Goal: Task Accomplishment & Management: Use online tool/utility

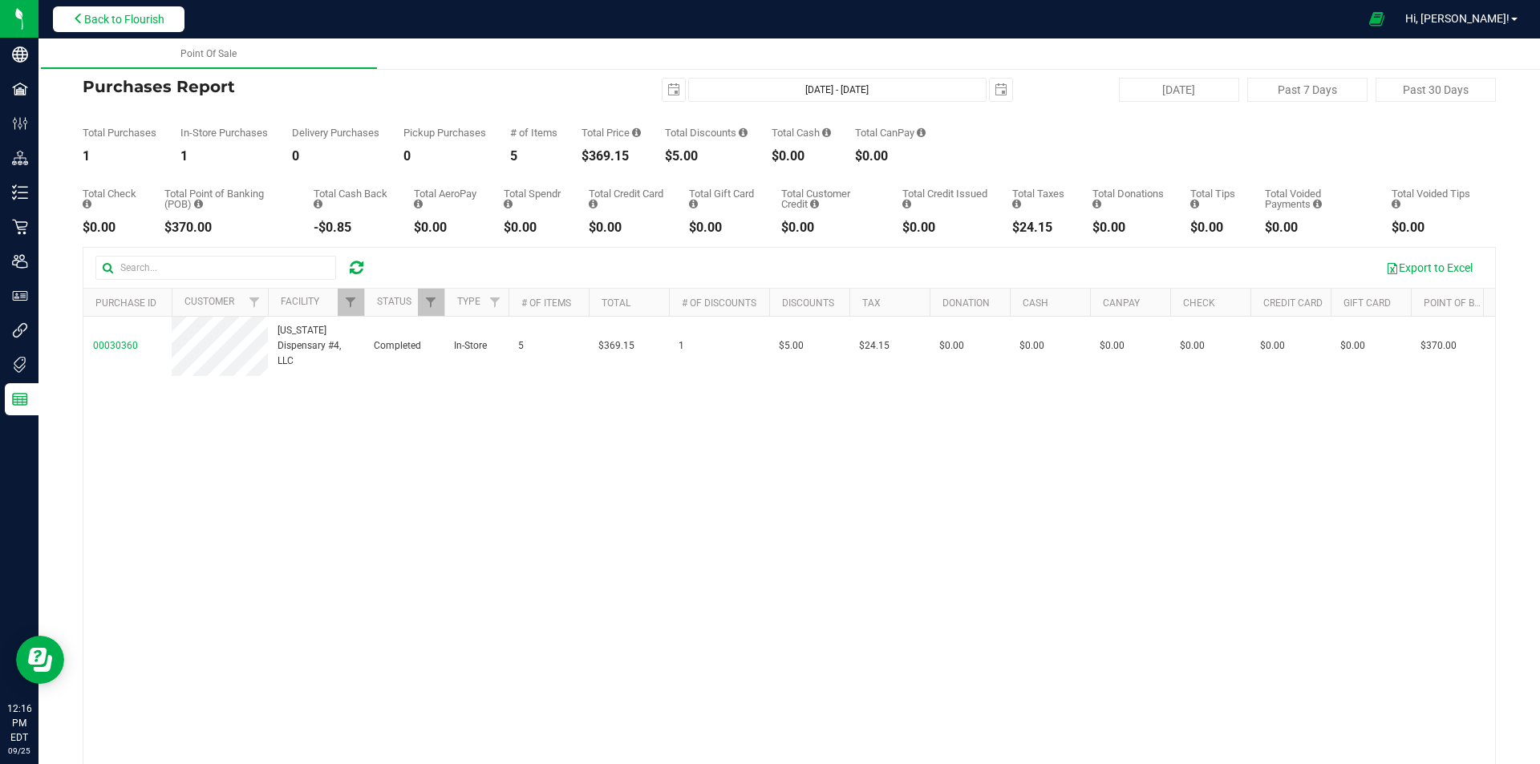
click at [136, 13] on span "Back to Flourish" at bounding box center [124, 19] width 80 height 13
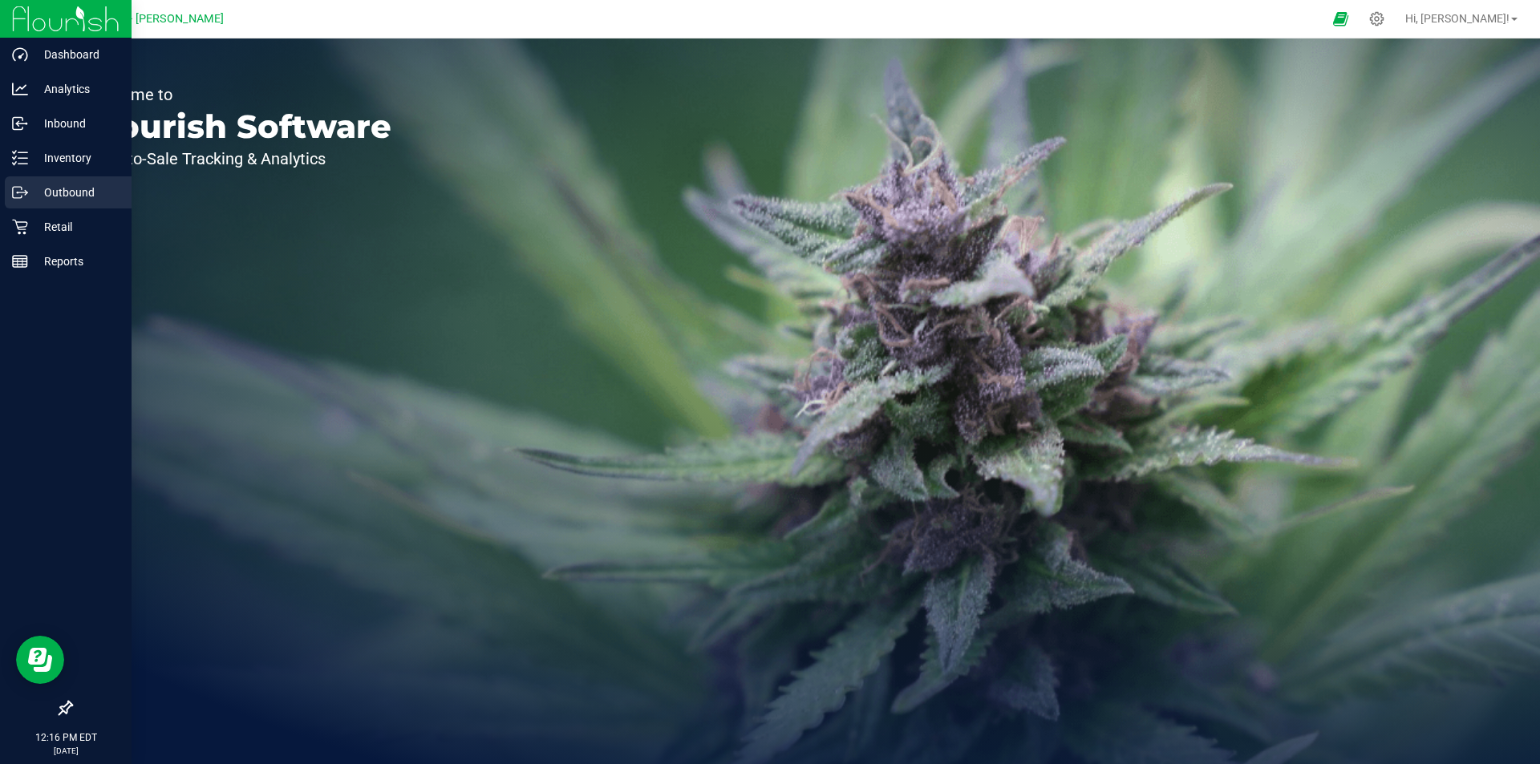
click at [76, 192] on p "Outbound" at bounding box center [76, 192] width 96 height 19
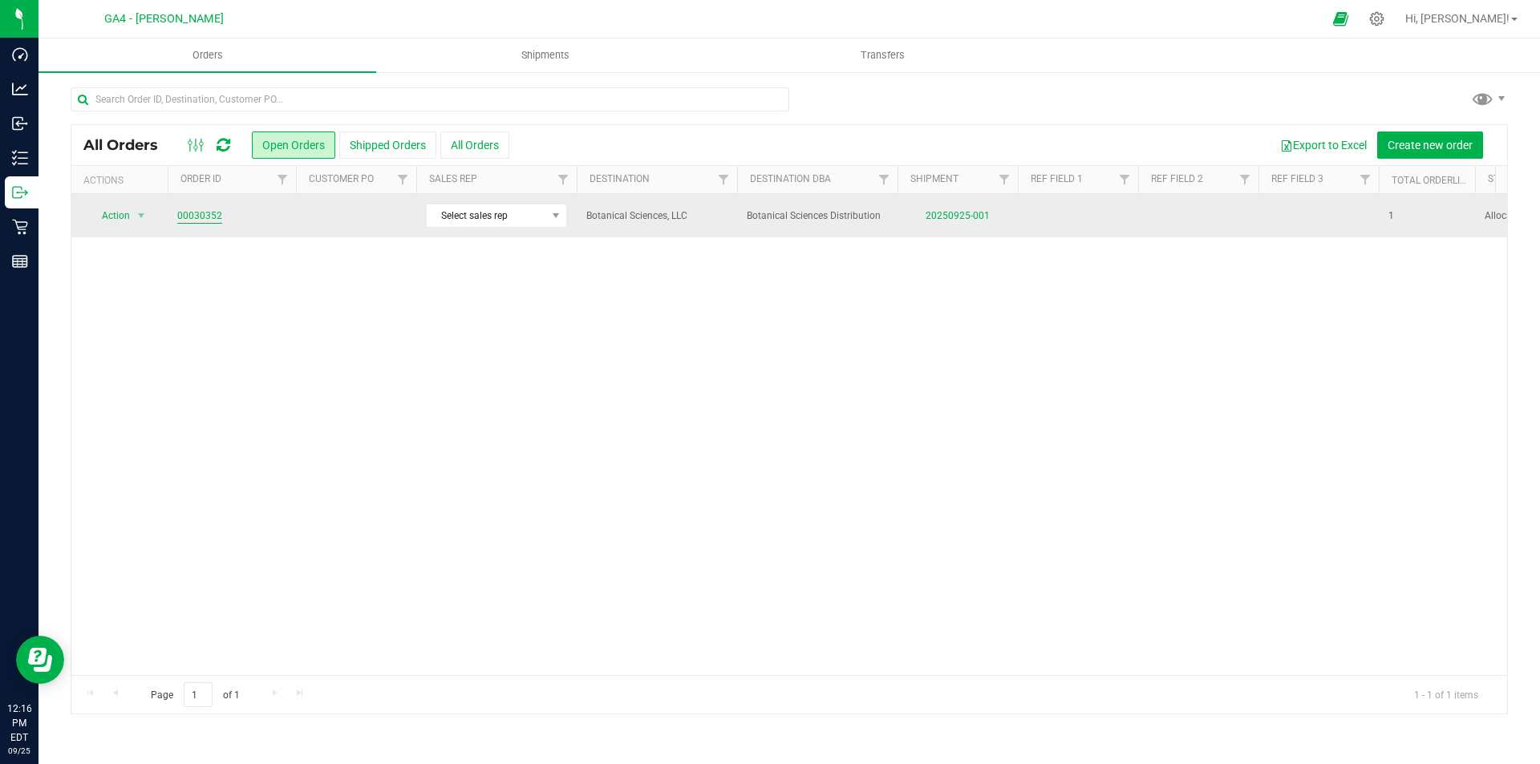
click at [200, 215] on link "00030352" at bounding box center [199, 215] width 45 height 15
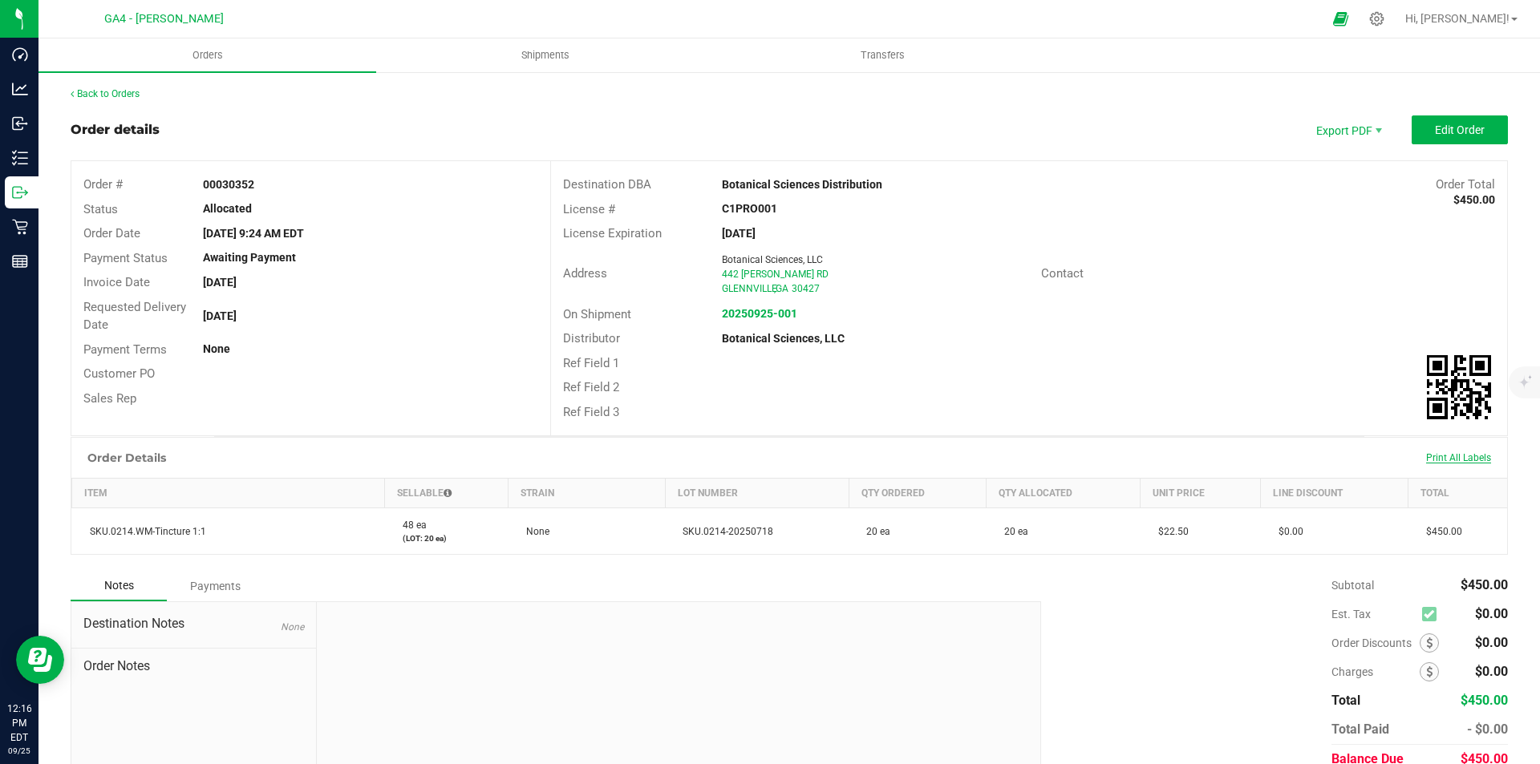
click at [1453, 454] on span "Print All Labels" at bounding box center [1458, 457] width 65 height 11
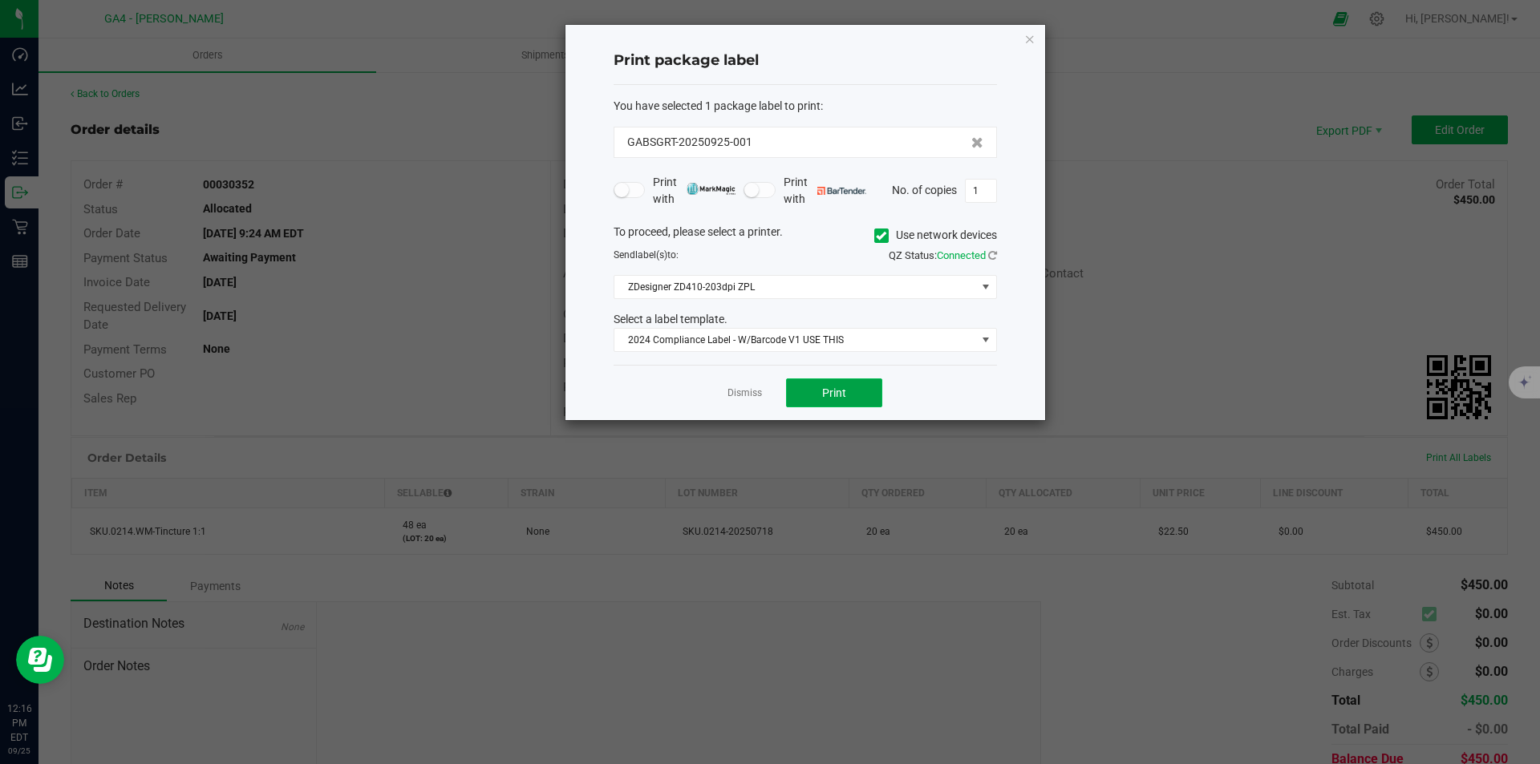
click at [846, 401] on button "Print" at bounding box center [834, 392] width 96 height 29
click at [815, 287] on span "ZDesigner ZD410-203dpi ZPL" at bounding box center [795, 287] width 362 height 22
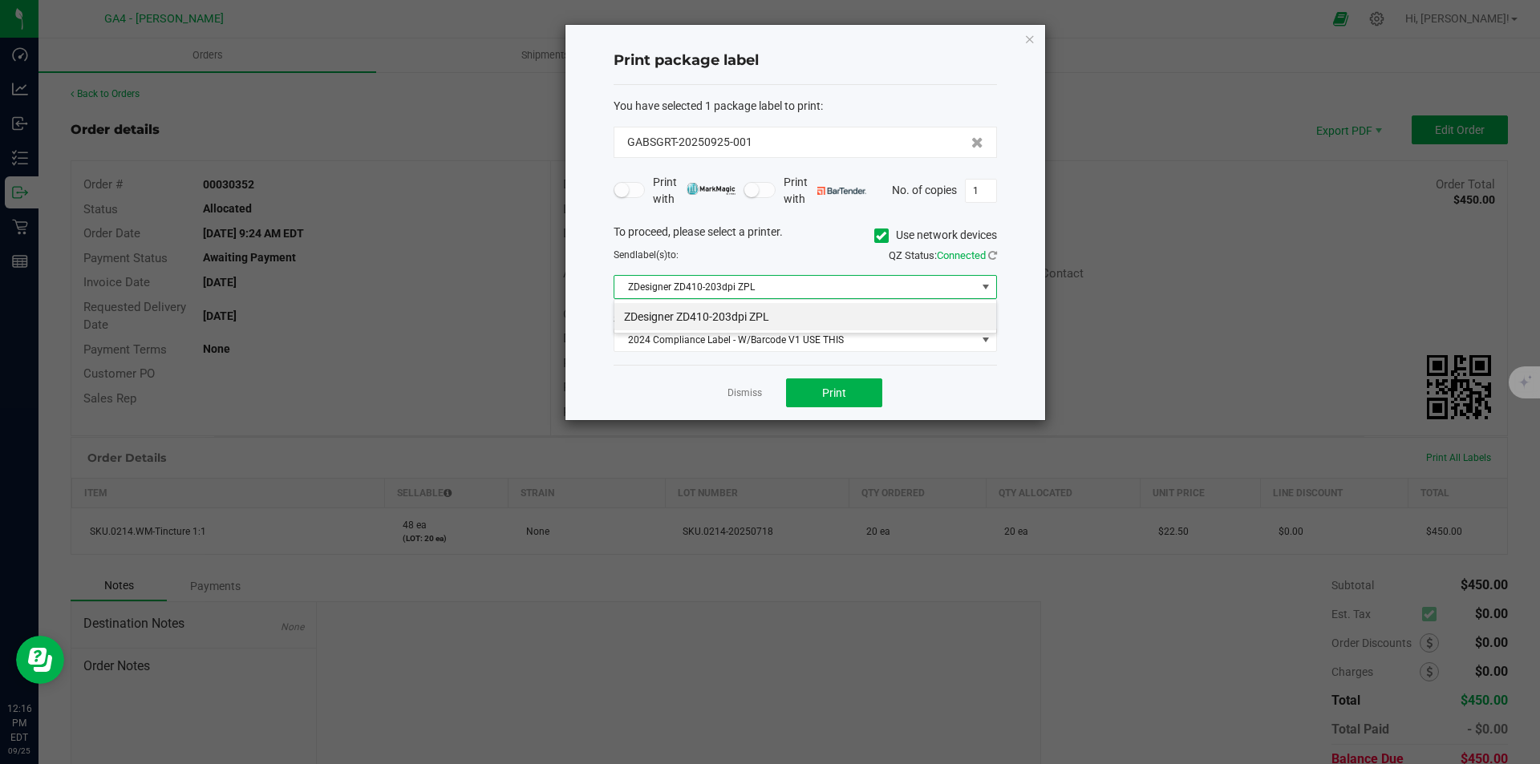
scroll to position [24, 383]
click at [815, 287] on span "ZDesigner ZD410-203dpi ZPL" at bounding box center [795, 287] width 362 height 22
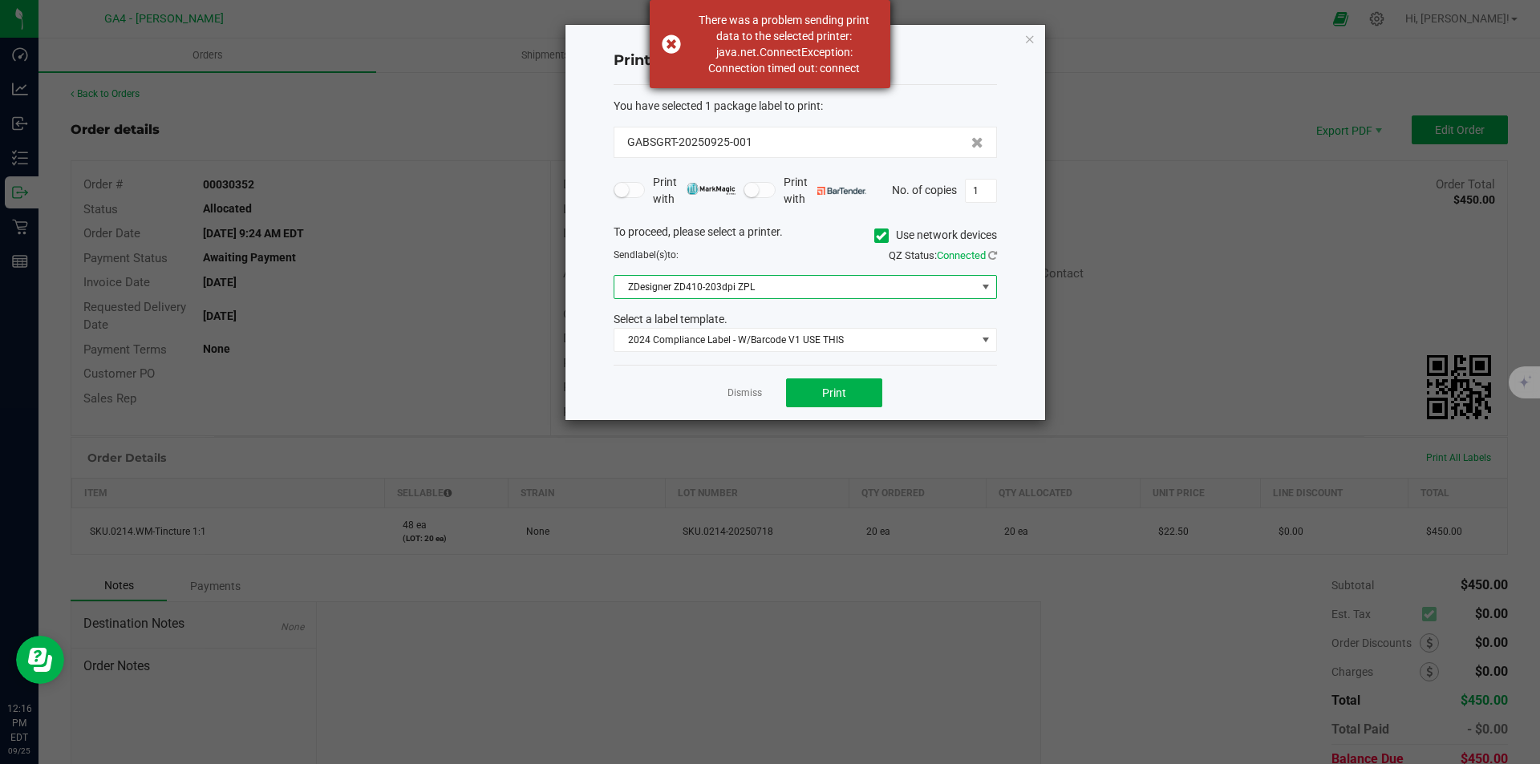
click at [757, 53] on div "There was a problem sending print data to the selected printer: java.net.Connec…" at bounding box center [784, 44] width 188 height 64
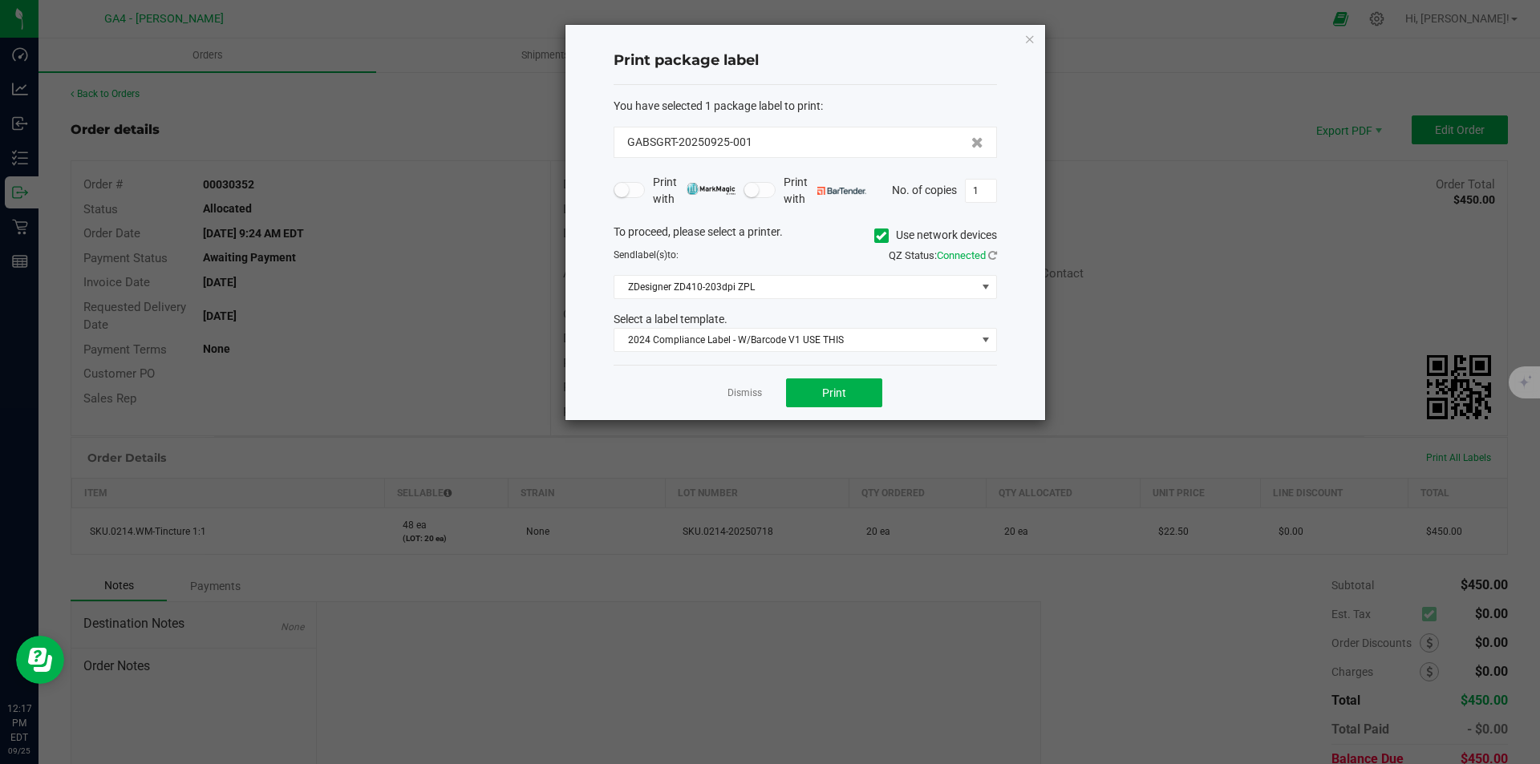
click at [876, 236] on icon at bounding box center [881, 236] width 10 height 0
click at [0, 0] on input "Use network devices" at bounding box center [0, 0] width 0 height 0
click at [719, 285] on span at bounding box center [795, 287] width 362 height 22
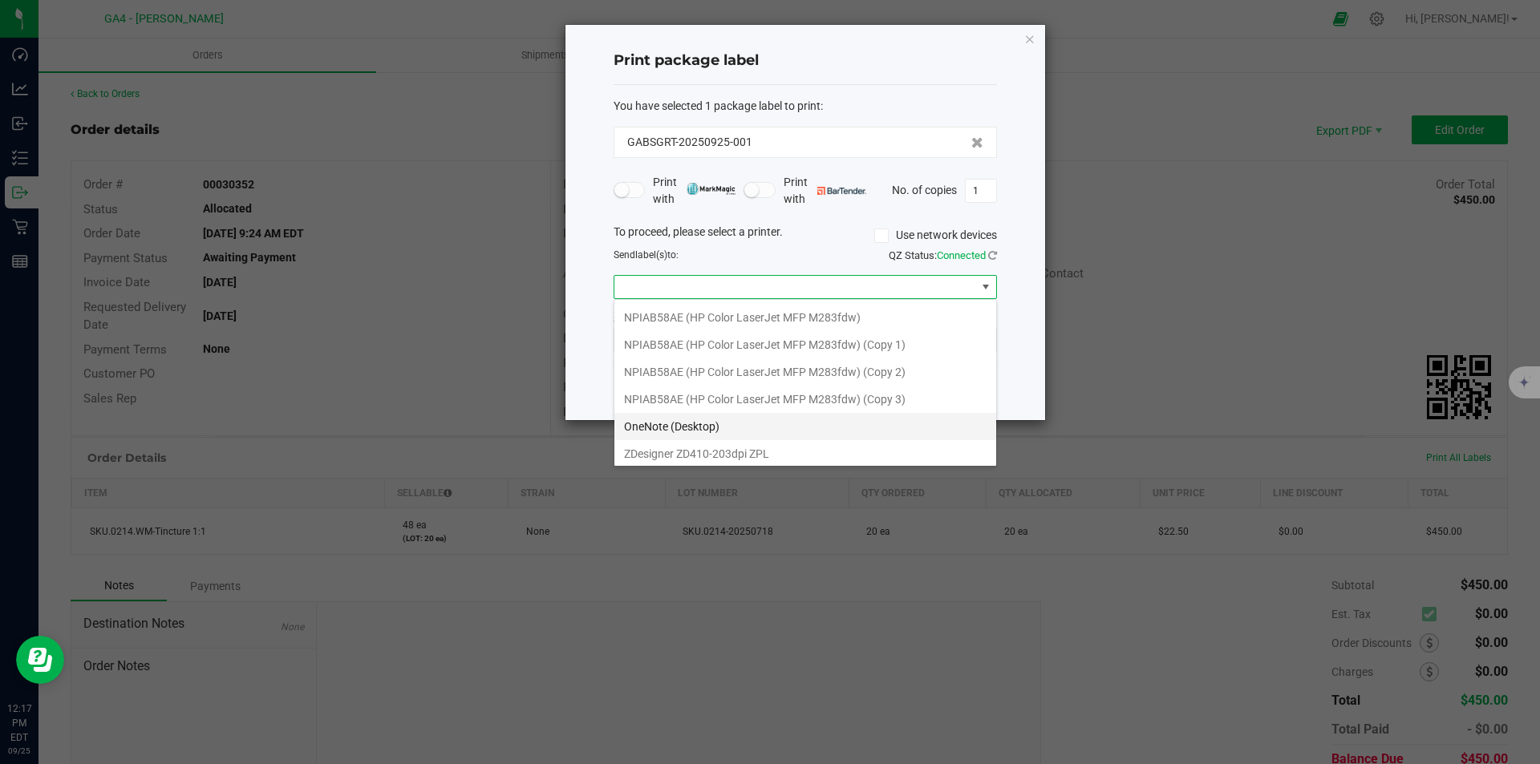
scroll to position [112, 0]
click at [719, 450] on ZPL "ZDesigner ZD410-203dpi ZPL" at bounding box center [805, 449] width 382 height 27
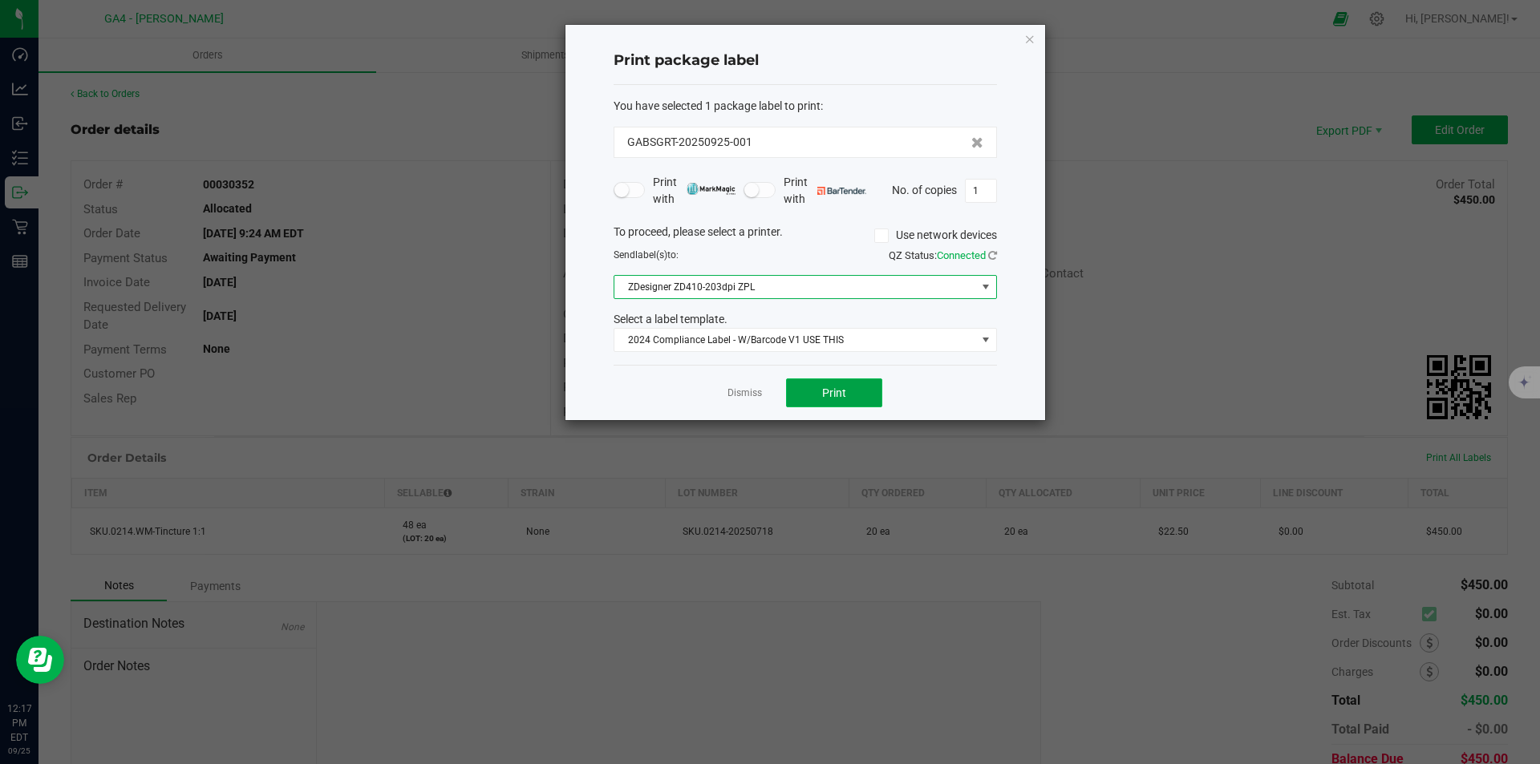
click at [844, 393] on span "Print" at bounding box center [834, 392] width 24 height 13
type input "23"
click at [836, 389] on span "Print" at bounding box center [834, 392] width 24 height 13
click at [747, 396] on link "Dismiss" at bounding box center [744, 393] width 34 height 14
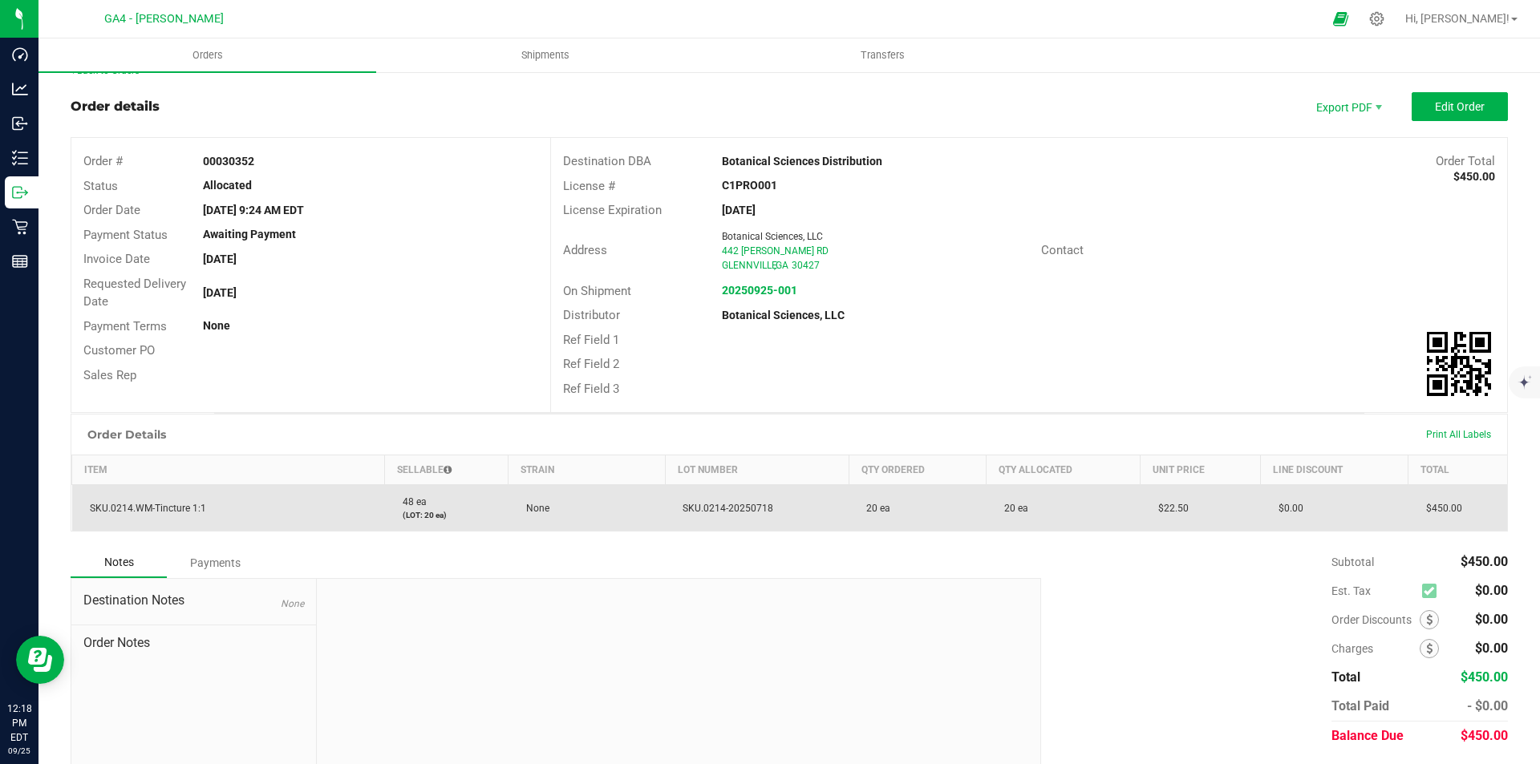
scroll to position [0, 0]
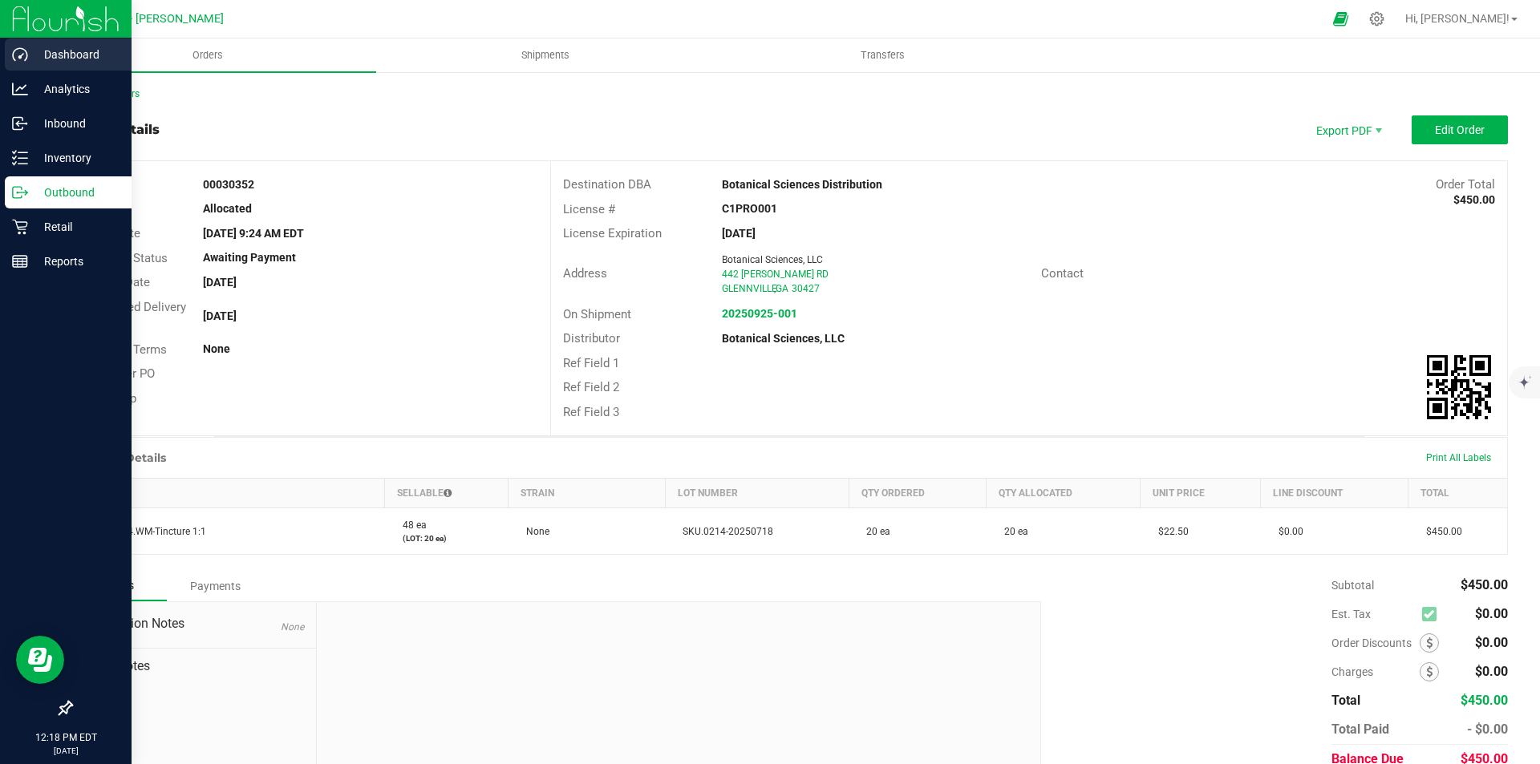
click at [89, 52] on p "Dashboard" at bounding box center [76, 54] width 96 height 19
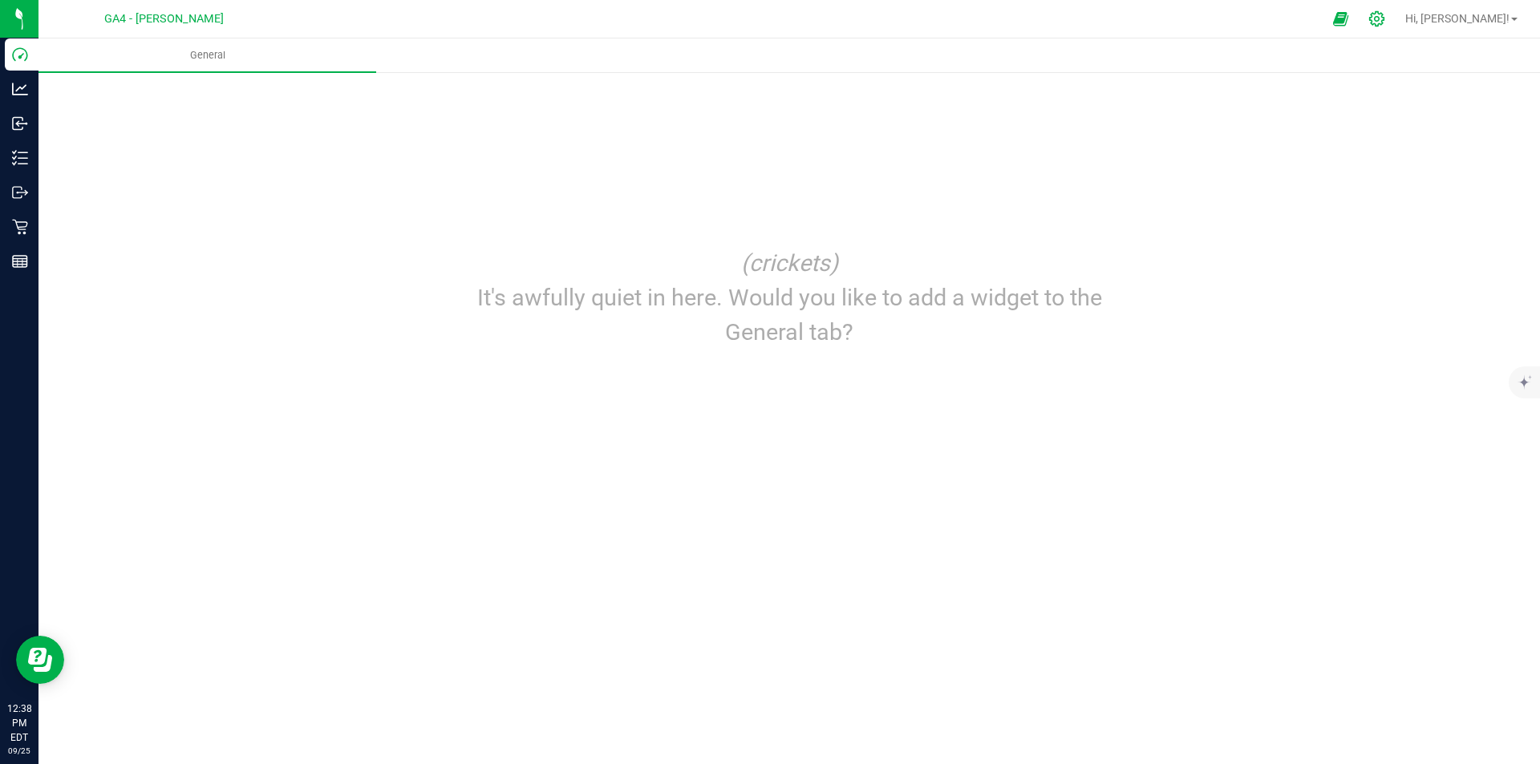
click at [1385, 22] on icon at bounding box center [1376, 18] width 17 height 17
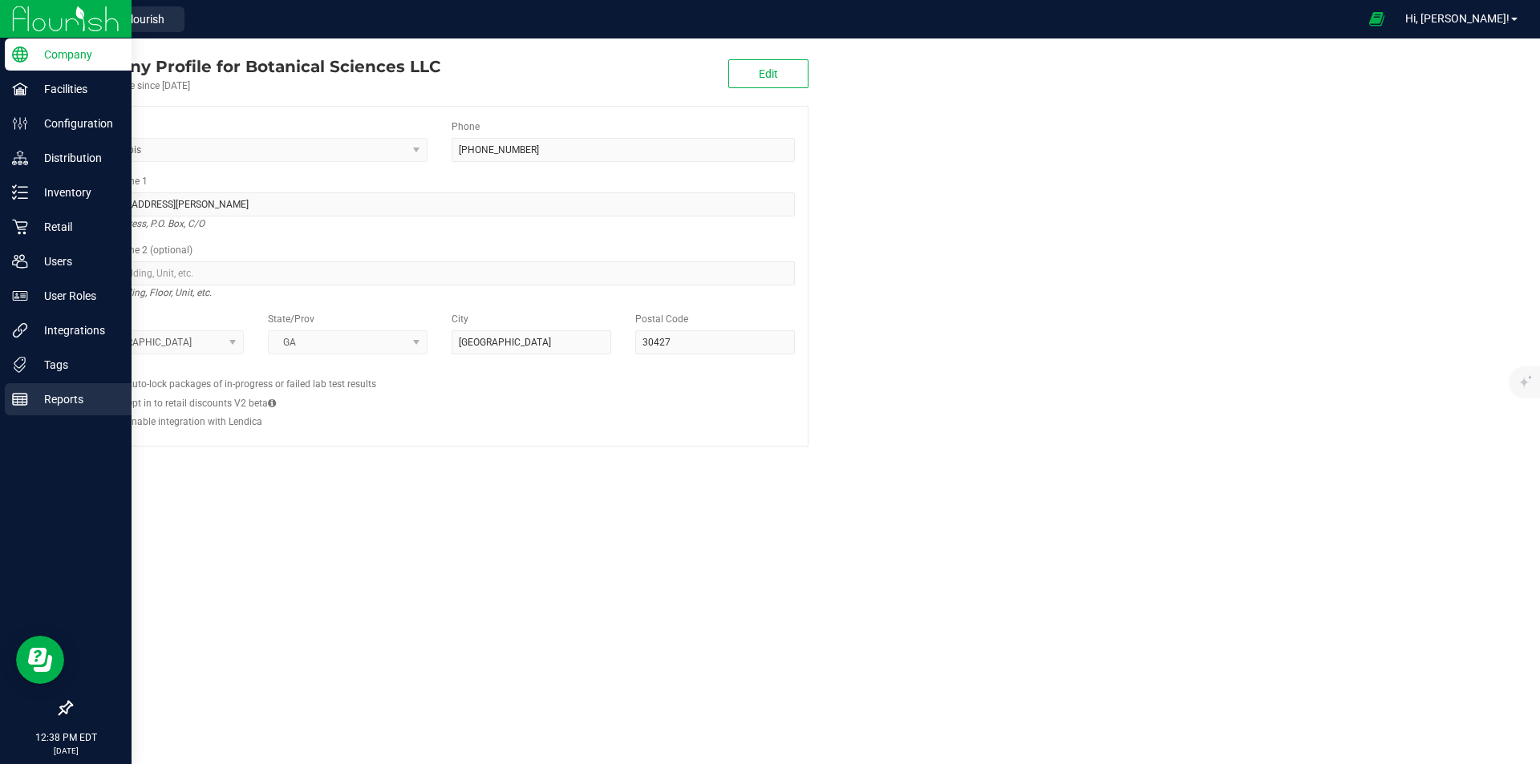
click at [35, 395] on p "Reports" at bounding box center [76, 399] width 96 height 19
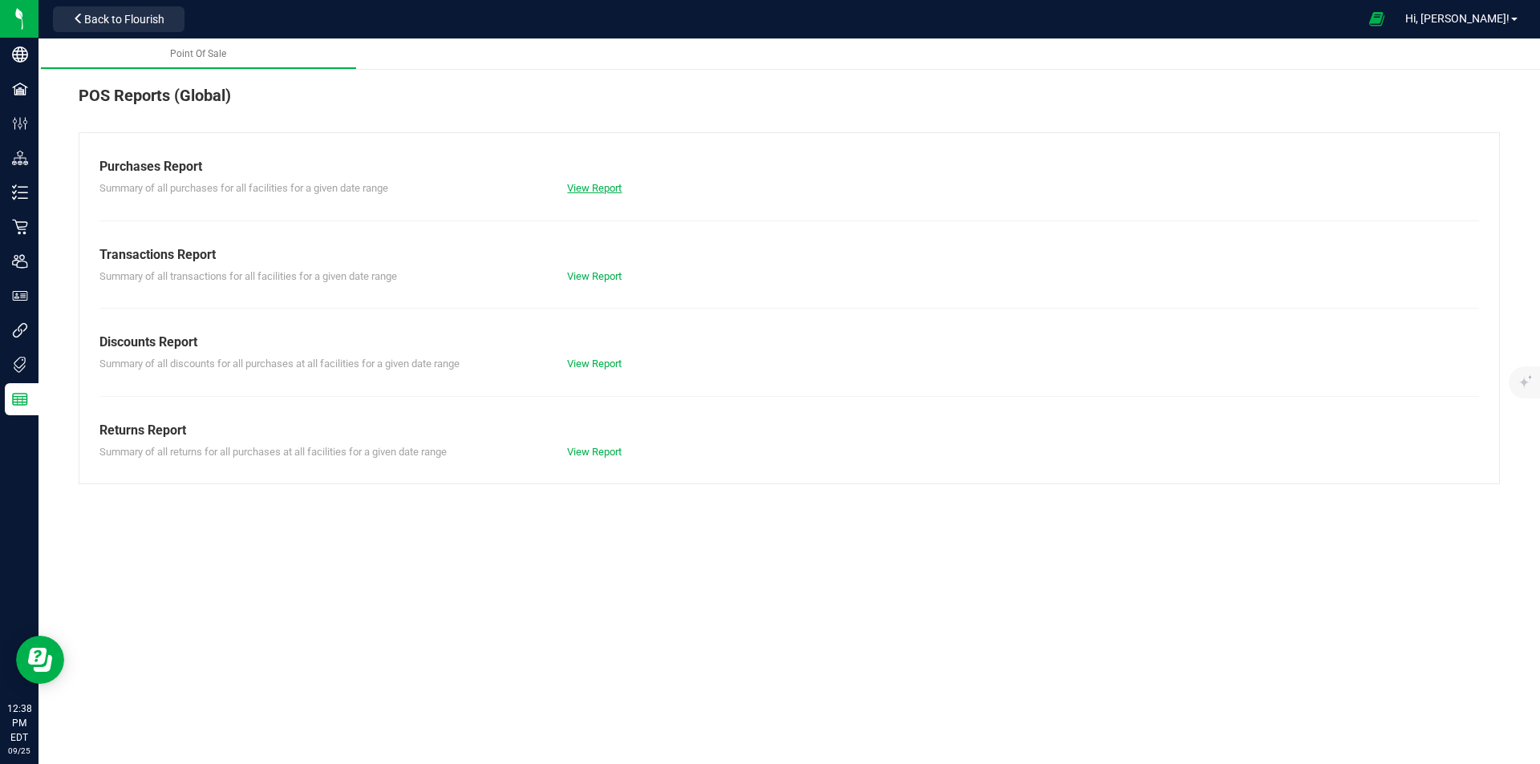
click at [576, 189] on link "View Report" at bounding box center [594, 188] width 55 height 12
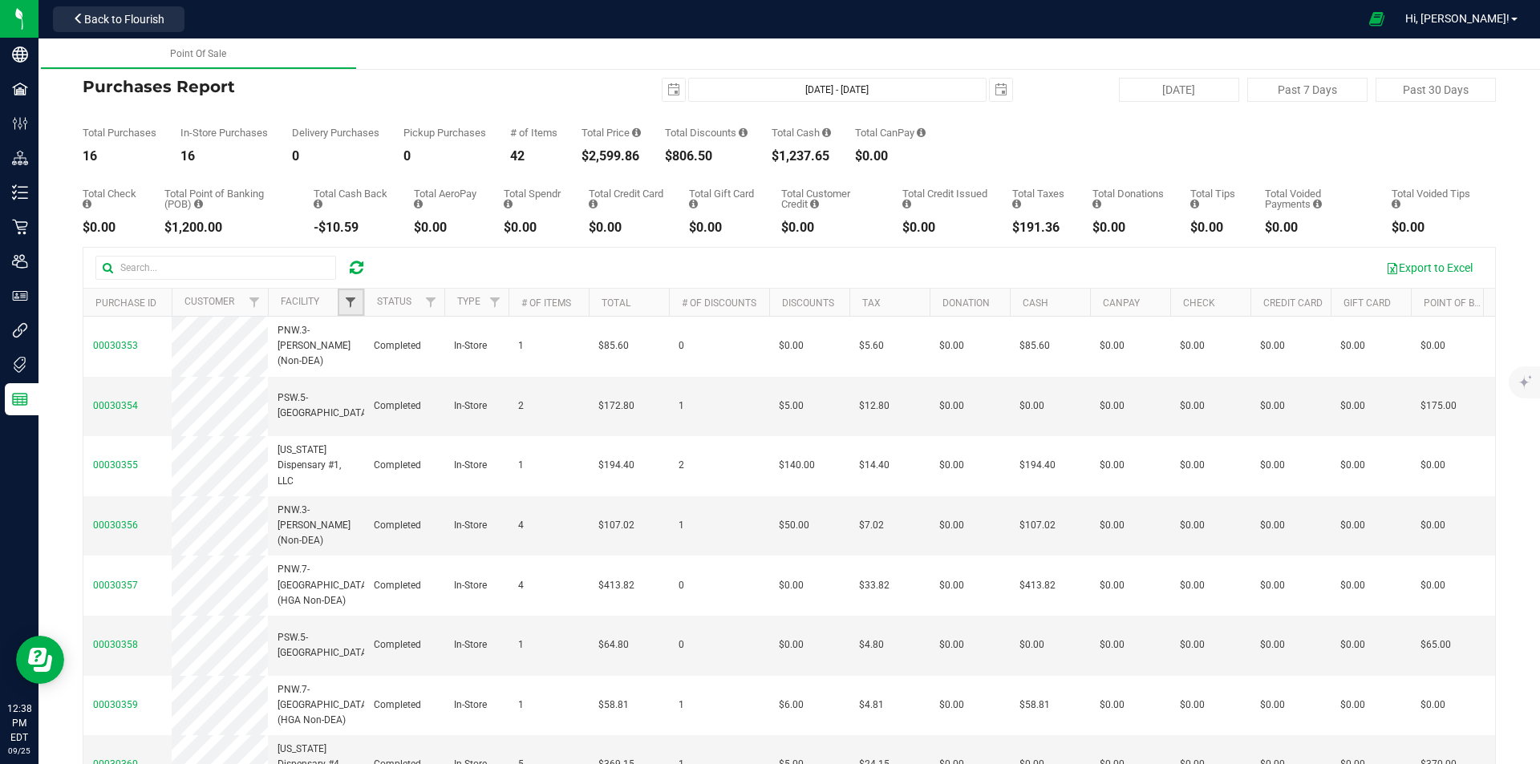
click at [354, 300] on span "Filter" at bounding box center [350, 302] width 13 height 13
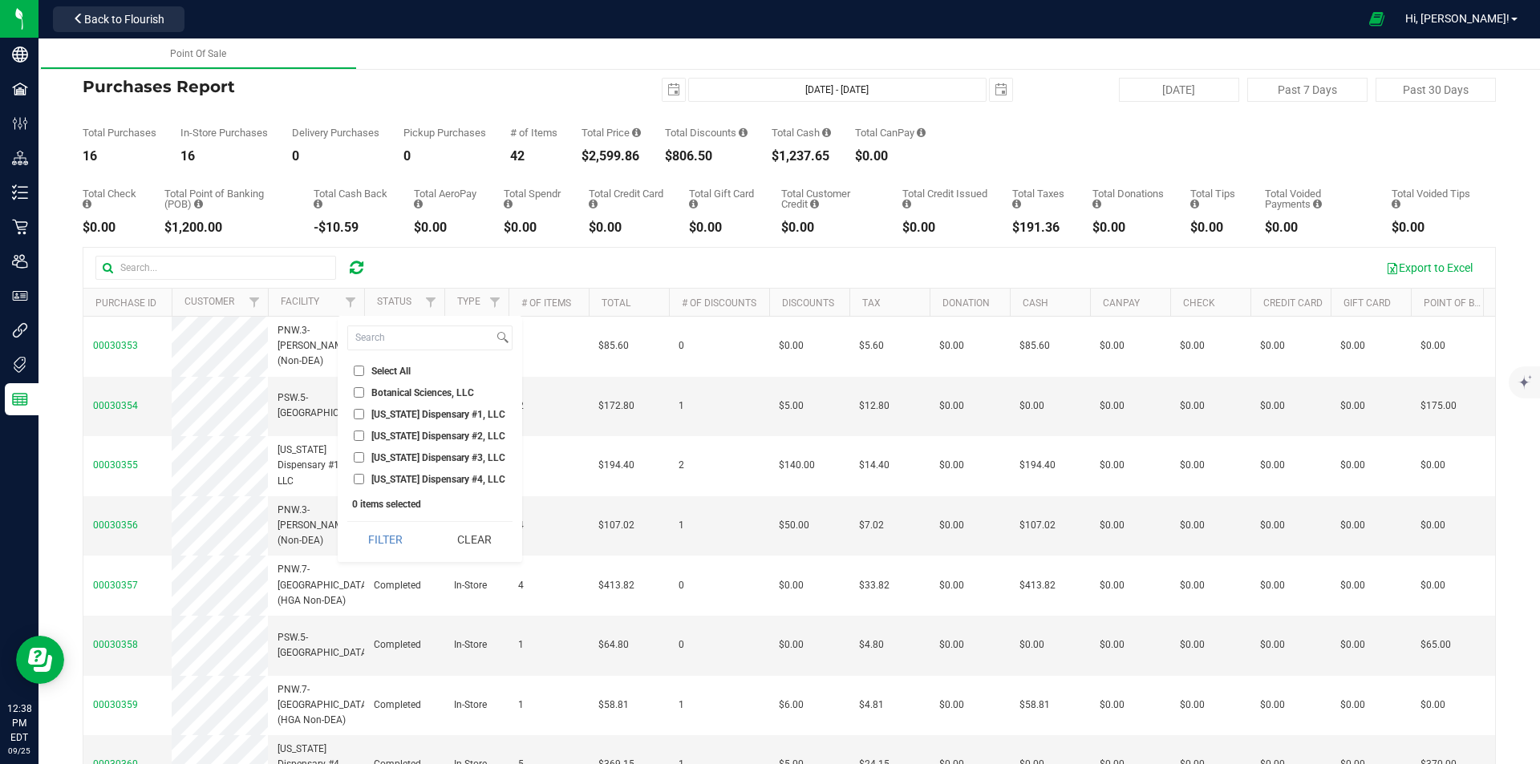
click at [404, 475] on span "[US_STATE] Dispensary #4, LLC" at bounding box center [438, 480] width 134 height 10
click at [364, 475] on input "[US_STATE] Dispensary #4, LLC" at bounding box center [359, 479] width 10 height 10
checkbox input "true"
click at [399, 541] on button "Filter" at bounding box center [385, 539] width 77 height 35
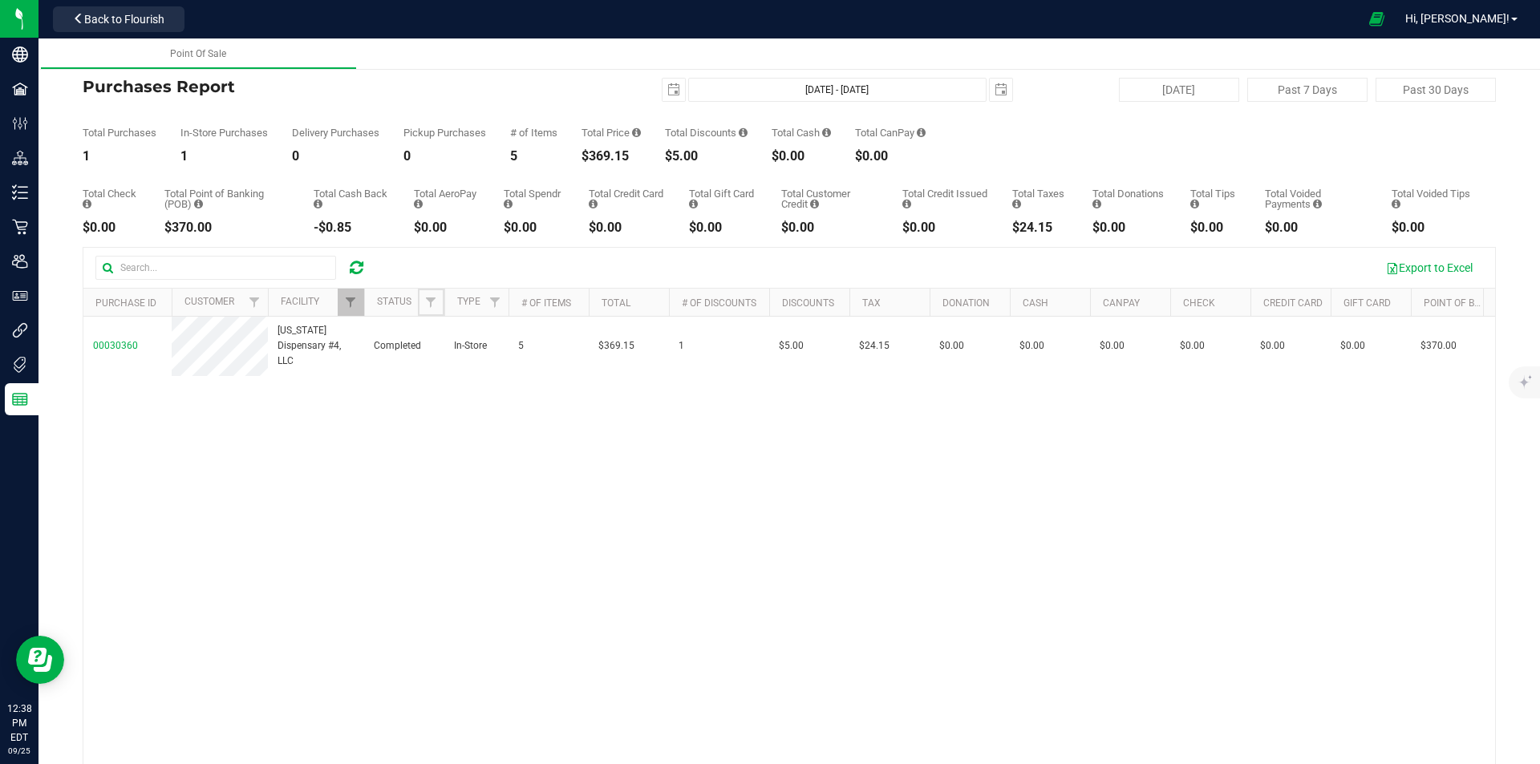
click at [436, 307] on span "Filter" at bounding box center [430, 302] width 13 height 13
click at [464, 415] on span "Completed" at bounding box center [474, 415] width 47 height 10
click at [444, 415] on input "Completed" at bounding box center [439, 414] width 10 height 10
checkbox input "true"
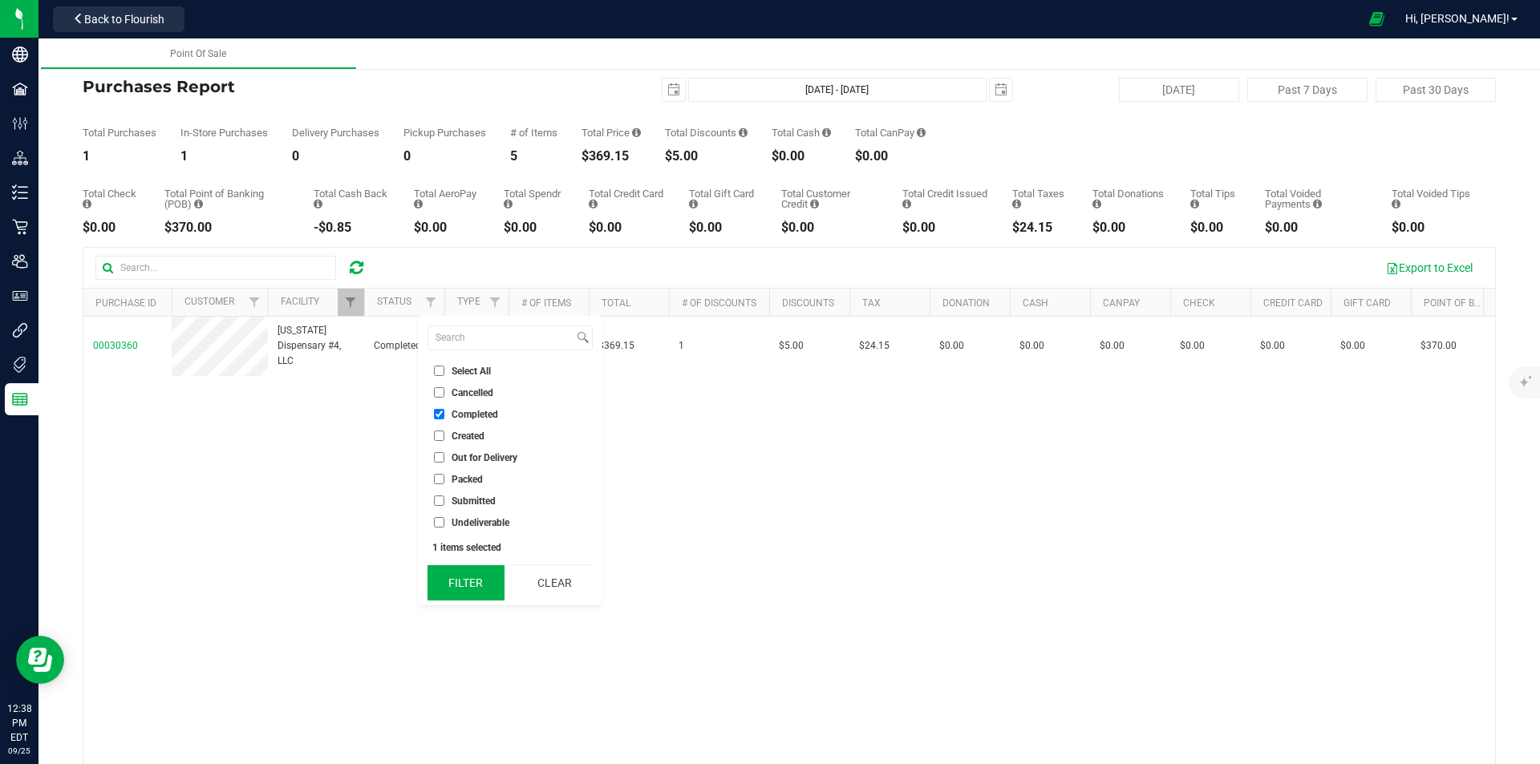
click at [463, 567] on button "Filter" at bounding box center [465, 582] width 77 height 35
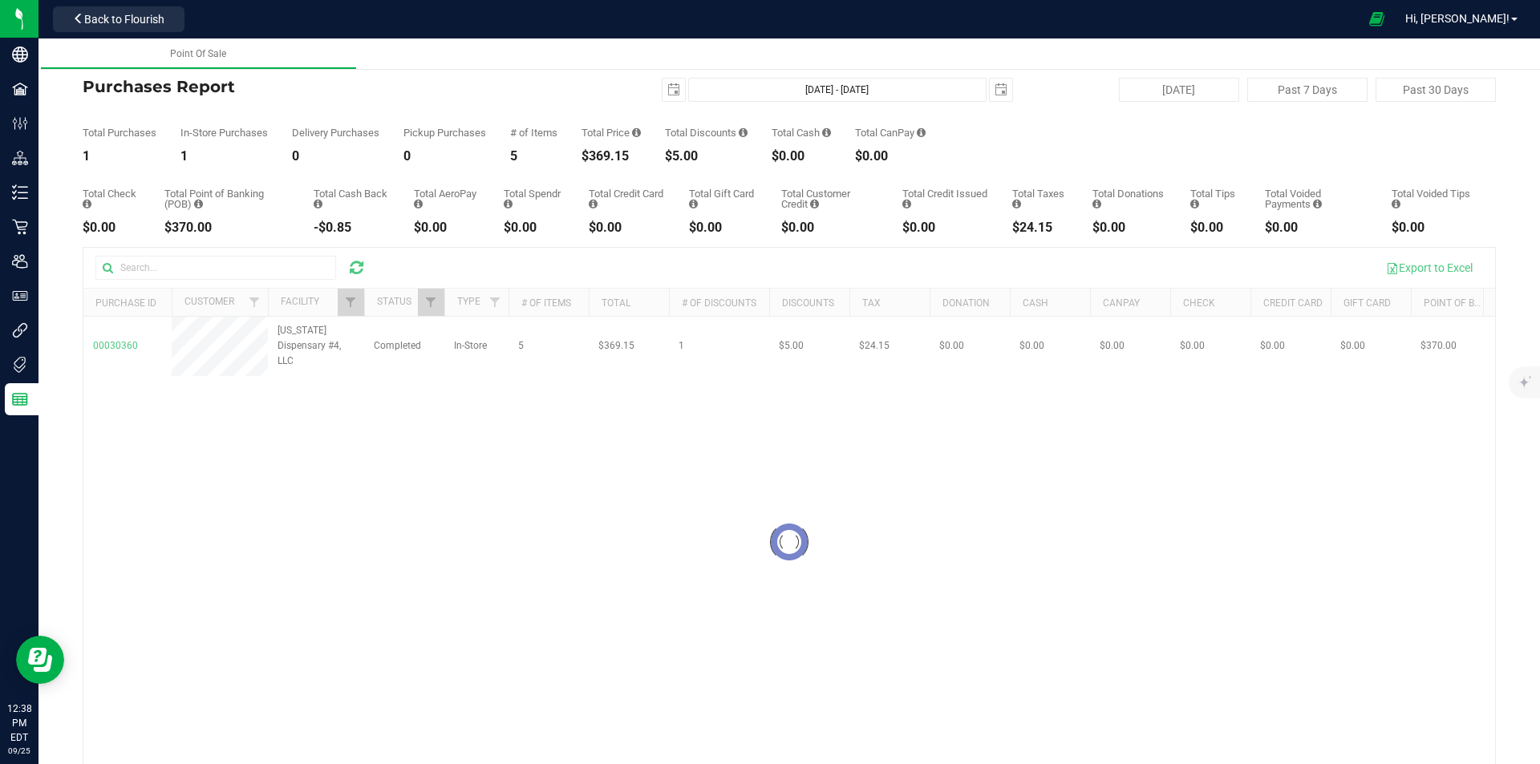
click at [345, 306] on div at bounding box center [788, 542] width 1411 height 589
click at [357, 311] on link "Filter" at bounding box center [351, 302] width 26 height 27
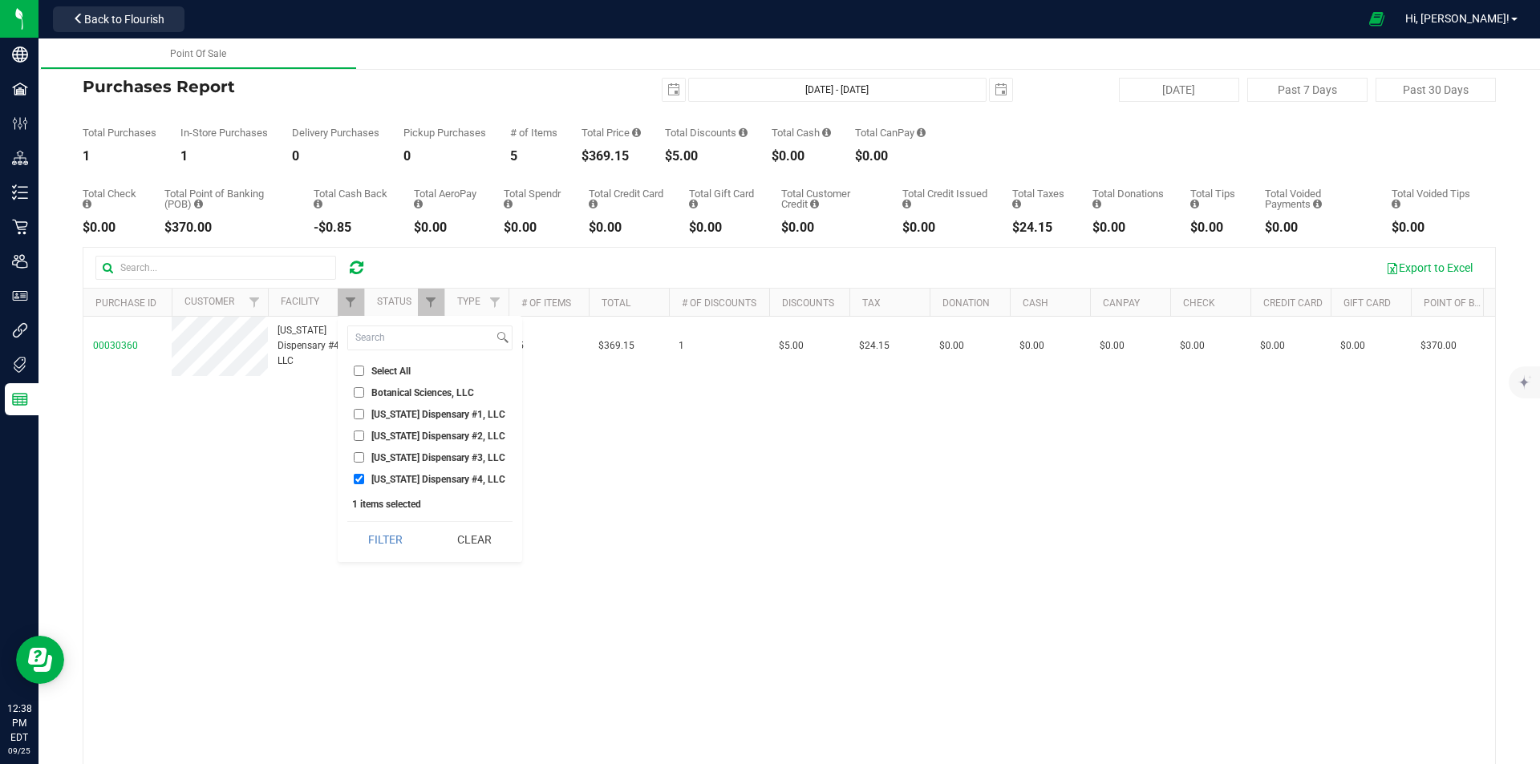
click at [393, 419] on span "[US_STATE] Dispensary #1, LLC" at bounding box center [438, 415] width 134 height 10
click at [364, 419] on input "[US_STATE] Dispensary #1, LLC" at bounding box center [359, 414] width 10 height 10
checkbox input "true"
click at [407, 480] on span "[US_STATE] Dispensary #4, LLC" at bounding box center [438, 480] width 134 height 10
click at [364, 480] on input "[US_STATE] Dispensary #4, LLC" at bounding box center [359, 479] width 10 height 10
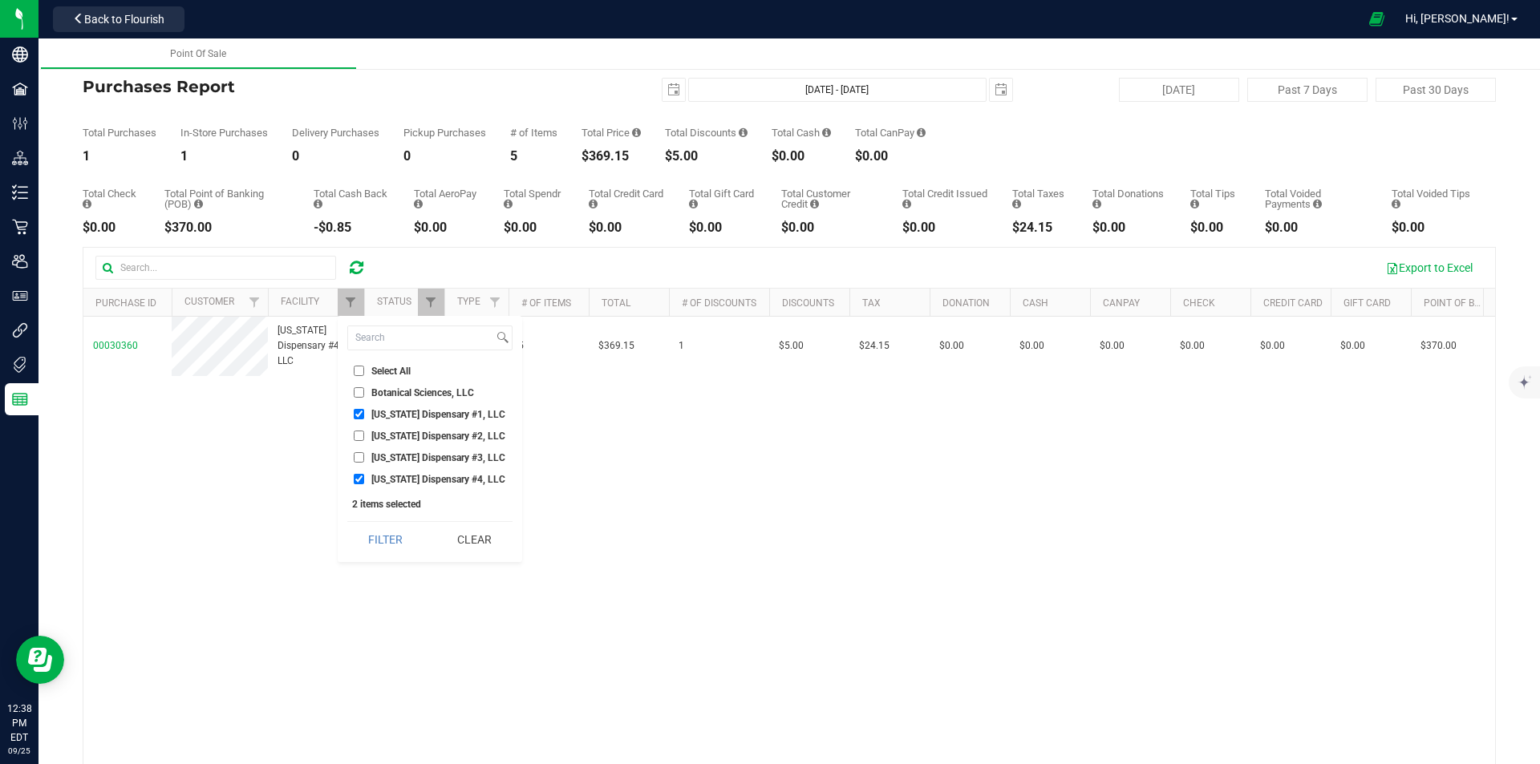
checkbox input "false"
click at [403, 523] on button "Filter" at bounding box center [385, 539] width 77 height 35
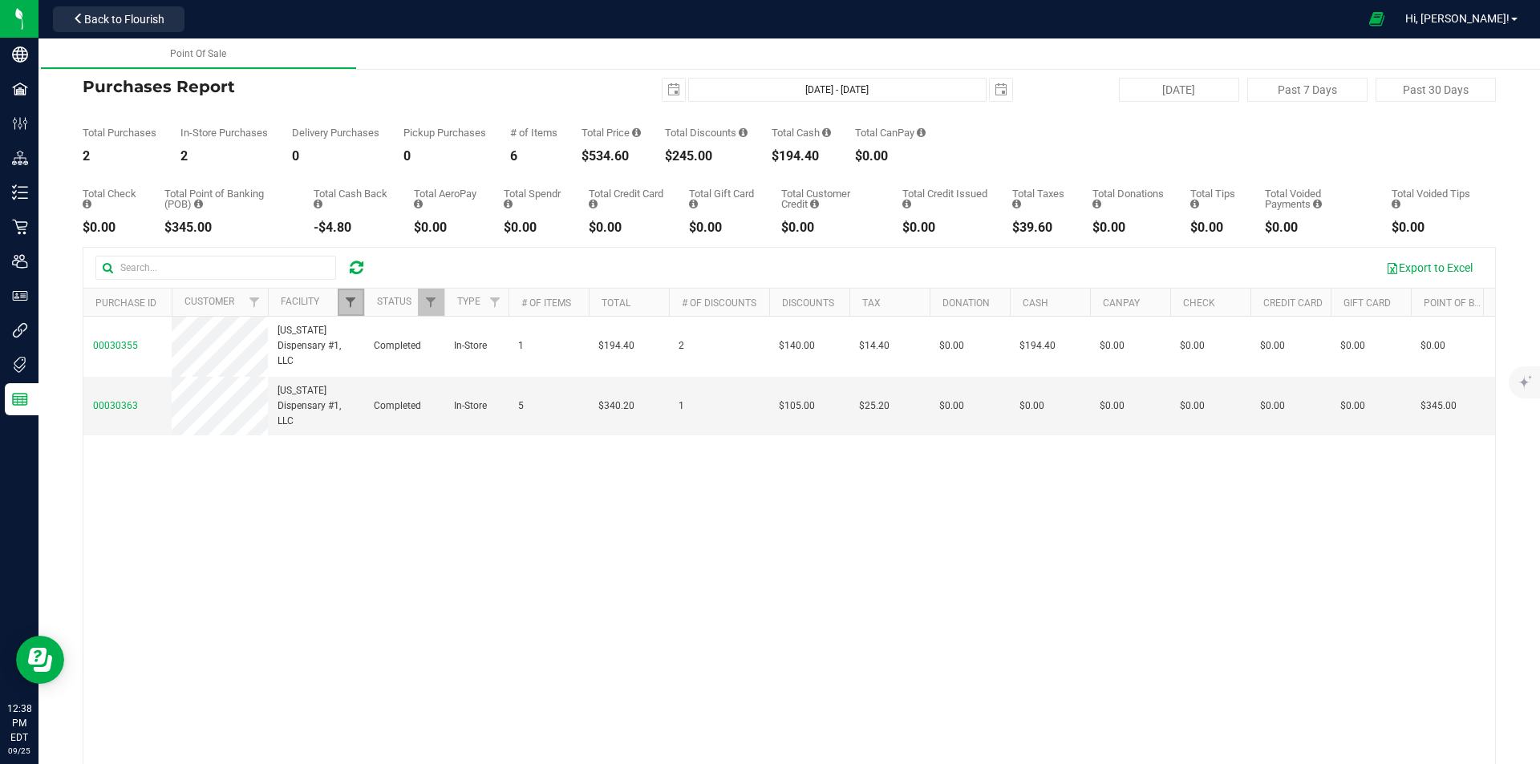
click at [350, 297] on span "Filter" at bounding box center [350, 302] width 13 height 13
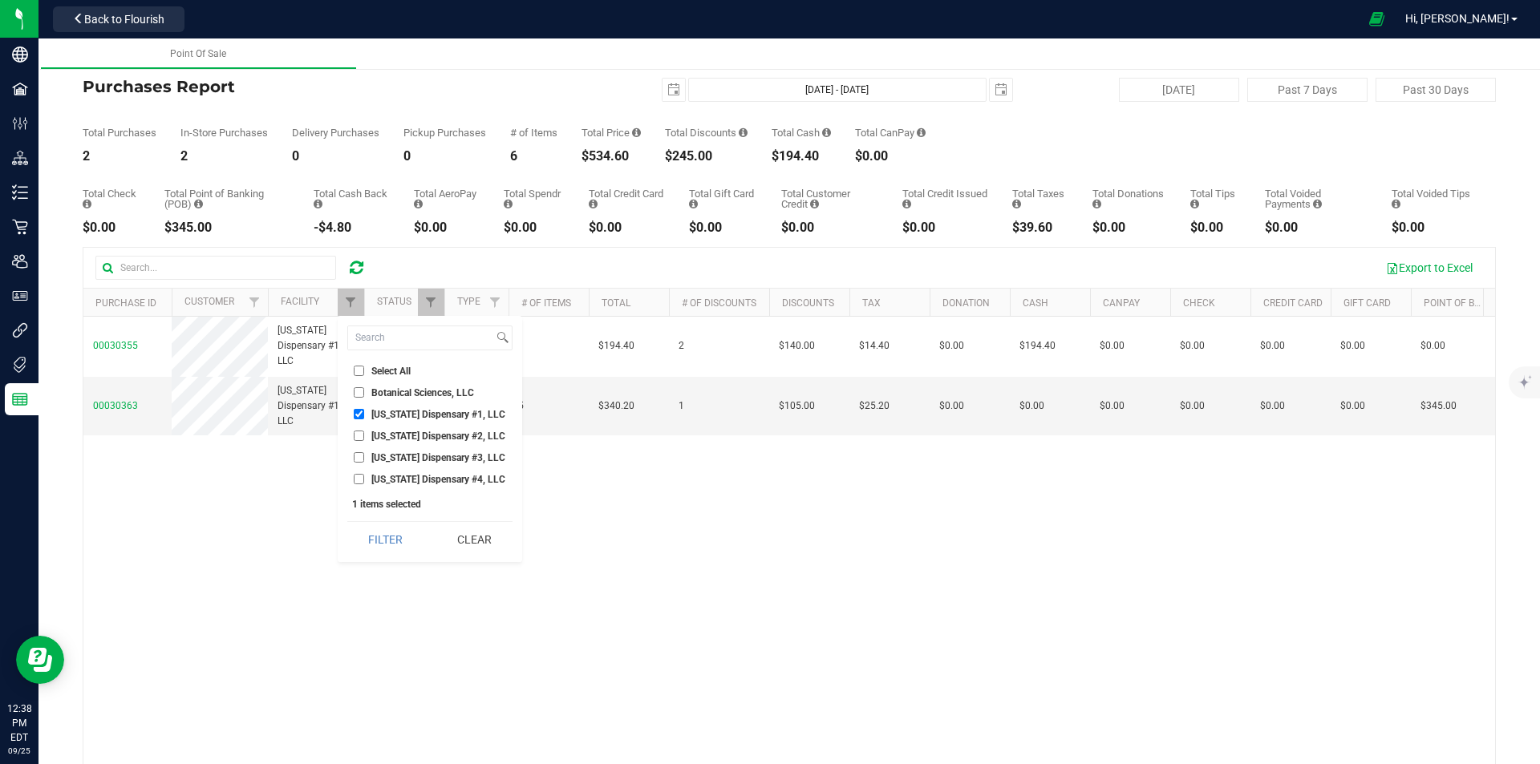
click at [385, 418] on span "[US_STATE] Dispensary #1, LLC" at bounding box center [438, 415] width 134 height 10
click at [364, 418] on input "[US_STATE] Dispensary #1, LLC" at bounding box center [359, 414] width 10 height 10
checkbox input "false"
drag, startPoint x: 387, startPoint y: 432, endPoint x: 399, endPoint y: 479, distance: 48.0
click at [388, 432] on span "[US_STATE] Dispensary #2, LLC" at bounding box center [438, 436] width 134 height 10
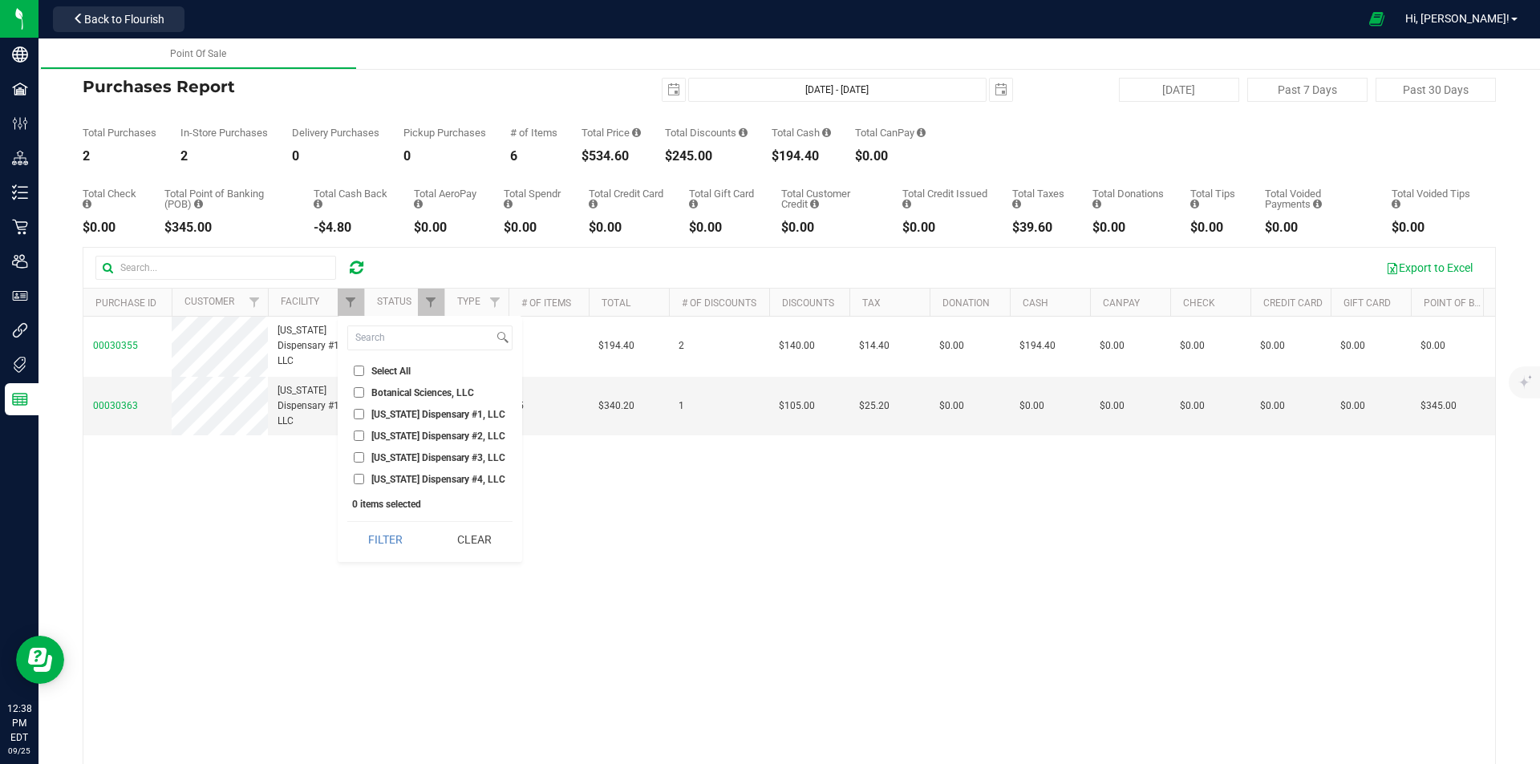
click at [364, 432] on input "[US_STATE] Dispensary #2, LLC" at bounding box center [359, 436] width 10 height 10
click at [410, 526] on button "Filter" at bounding box center [385, 539] width 77 height 35
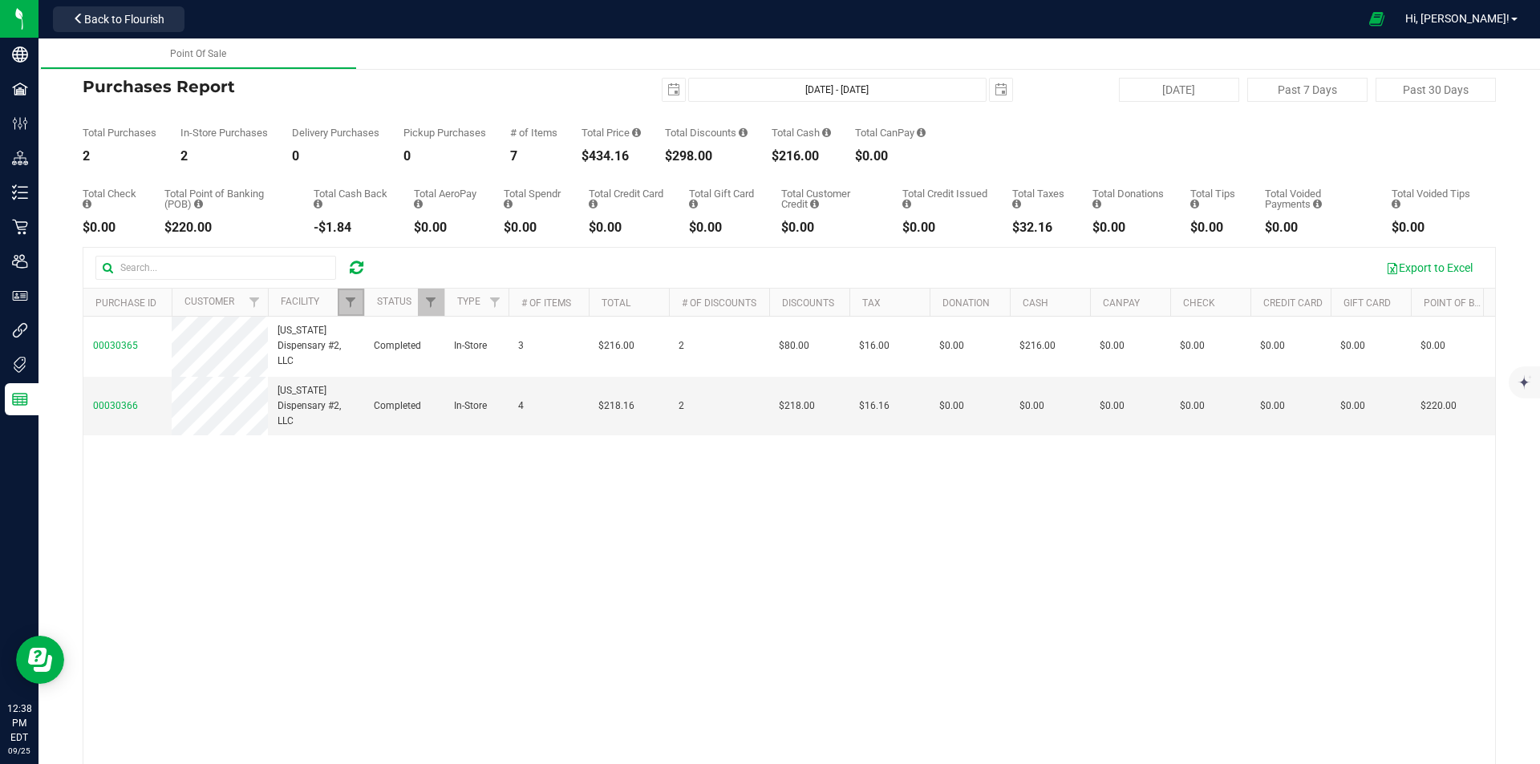
click at [352, 292] on link "Filter" at bounding box center [351, 302] width 26 height 27
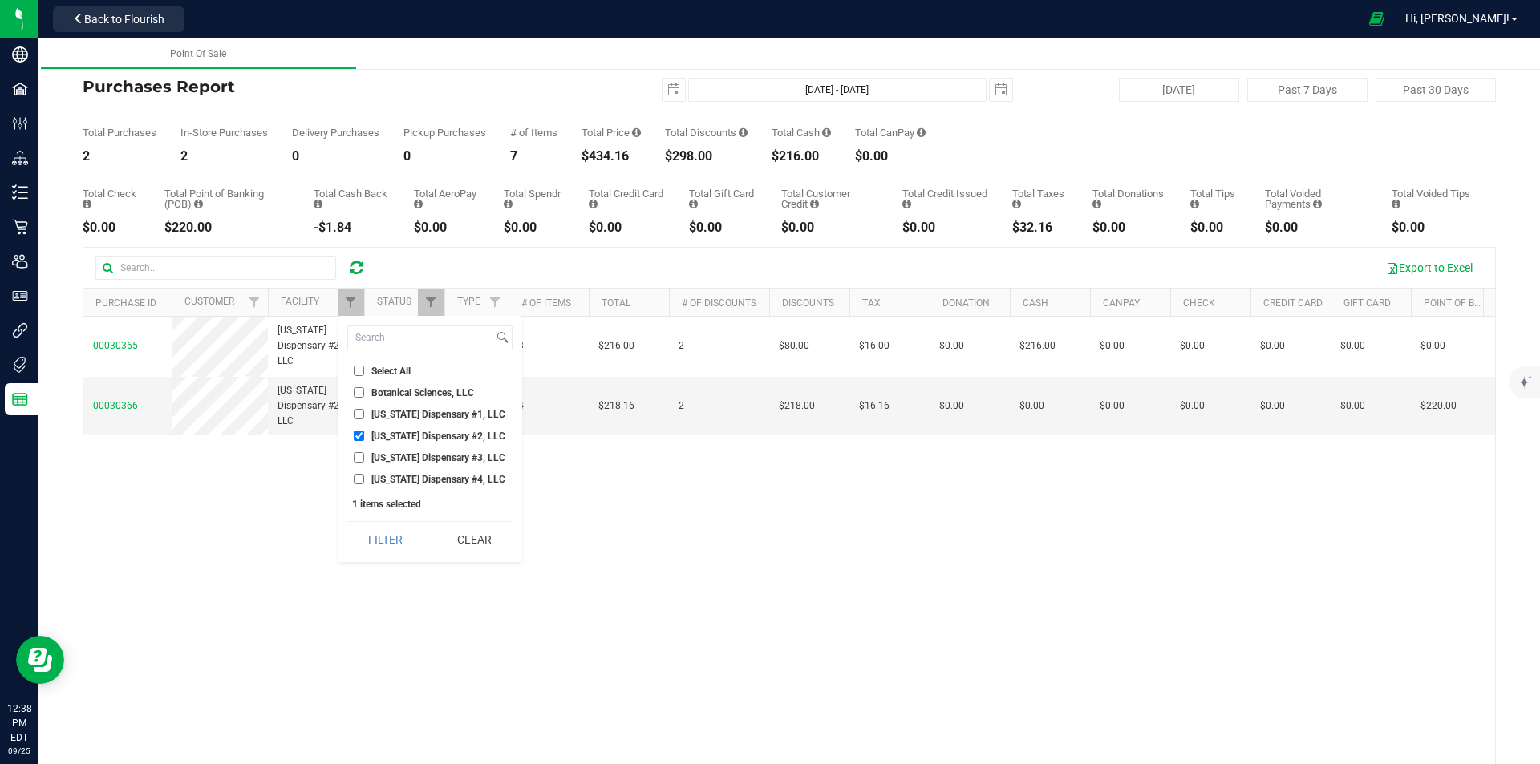
click at [386, 439] on span "[US_STATE] Dispensary #2, LLC" at bounding box center [438, 436] width 134 height 10
click at [364, 439] on input "[US_STATE] Dispensary #2, LLC" at bounding box center [359, 436] width 10 height 10
checkbox input "false"
click at [393, 457] on span "[US_STATE] Dispensary #3, LLC" at bounding box center [438, 458] width 134 height 10
click at [364, 457] on input "[US_STATE] Dispensary #3, LLC" at bounding box center [359, 457] width 10 height 10
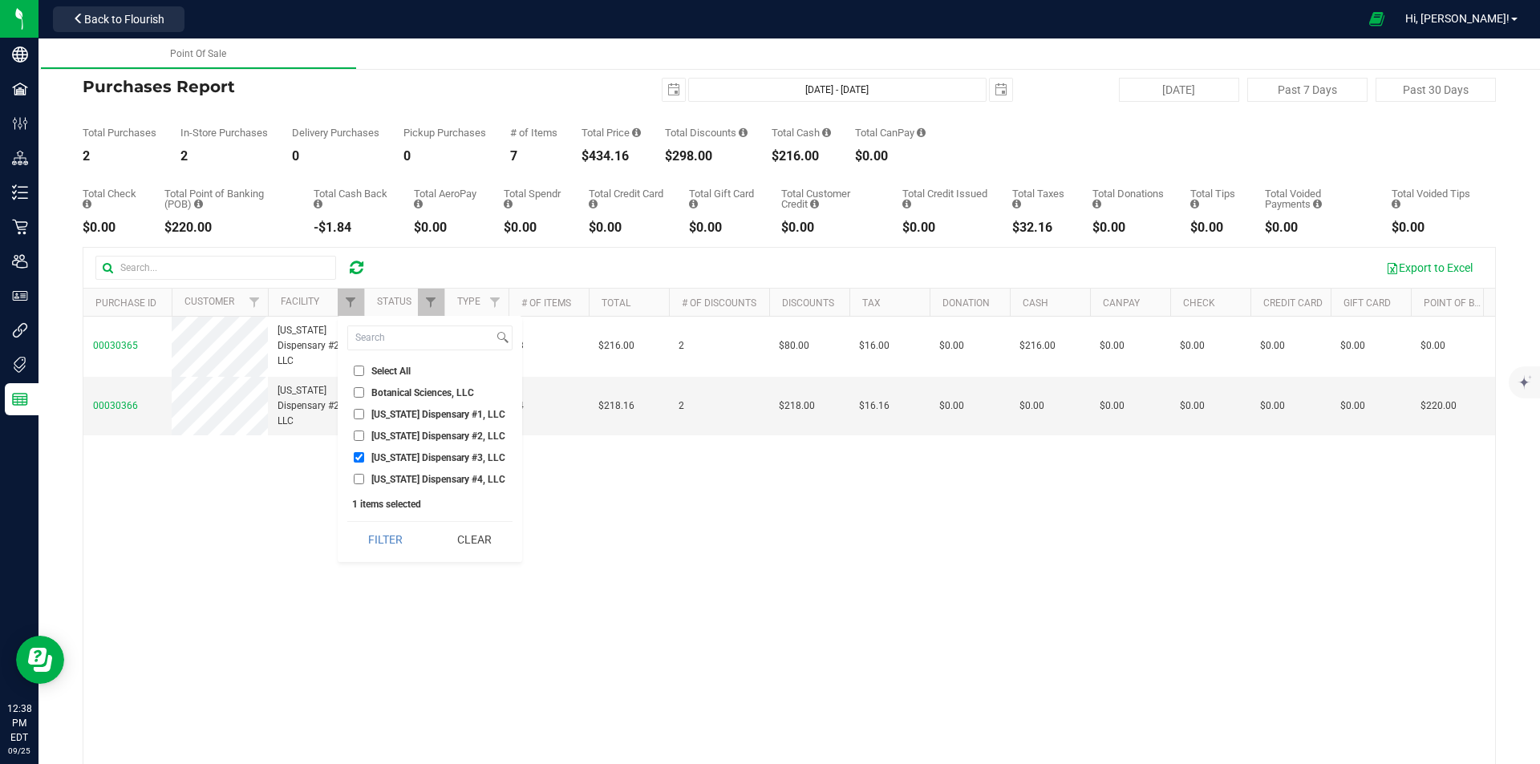
drag, startPoint x: 386, startPoint y: 530, endPoint x: 384, endPoint y: 513, distance: 17.0
click at [388, 528] on button "Filter" at bounding box center [385, 539] width 77 height 35
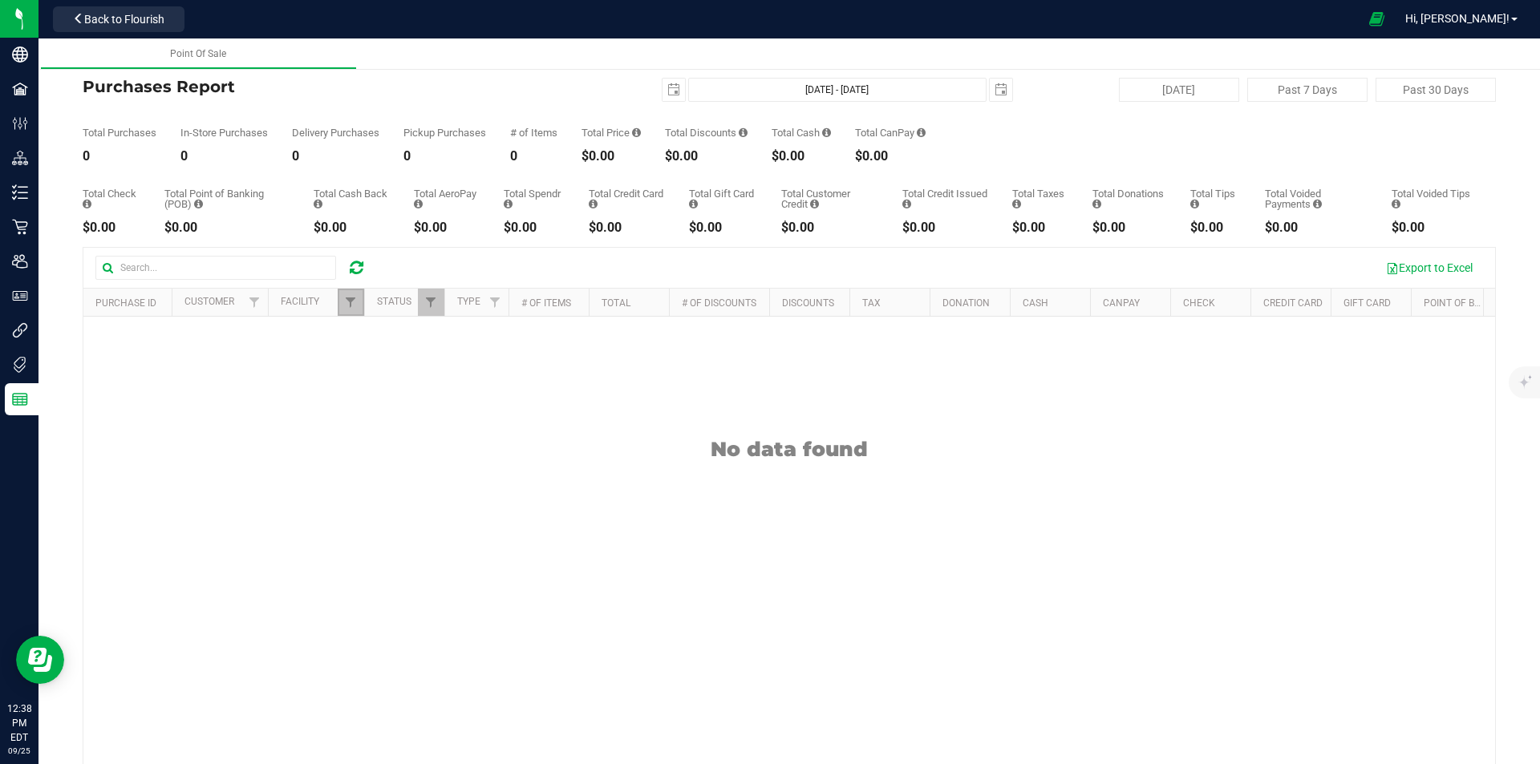
click at [341, 304] on link "Filter" at bounding box center [351, 302] width 26 height 27
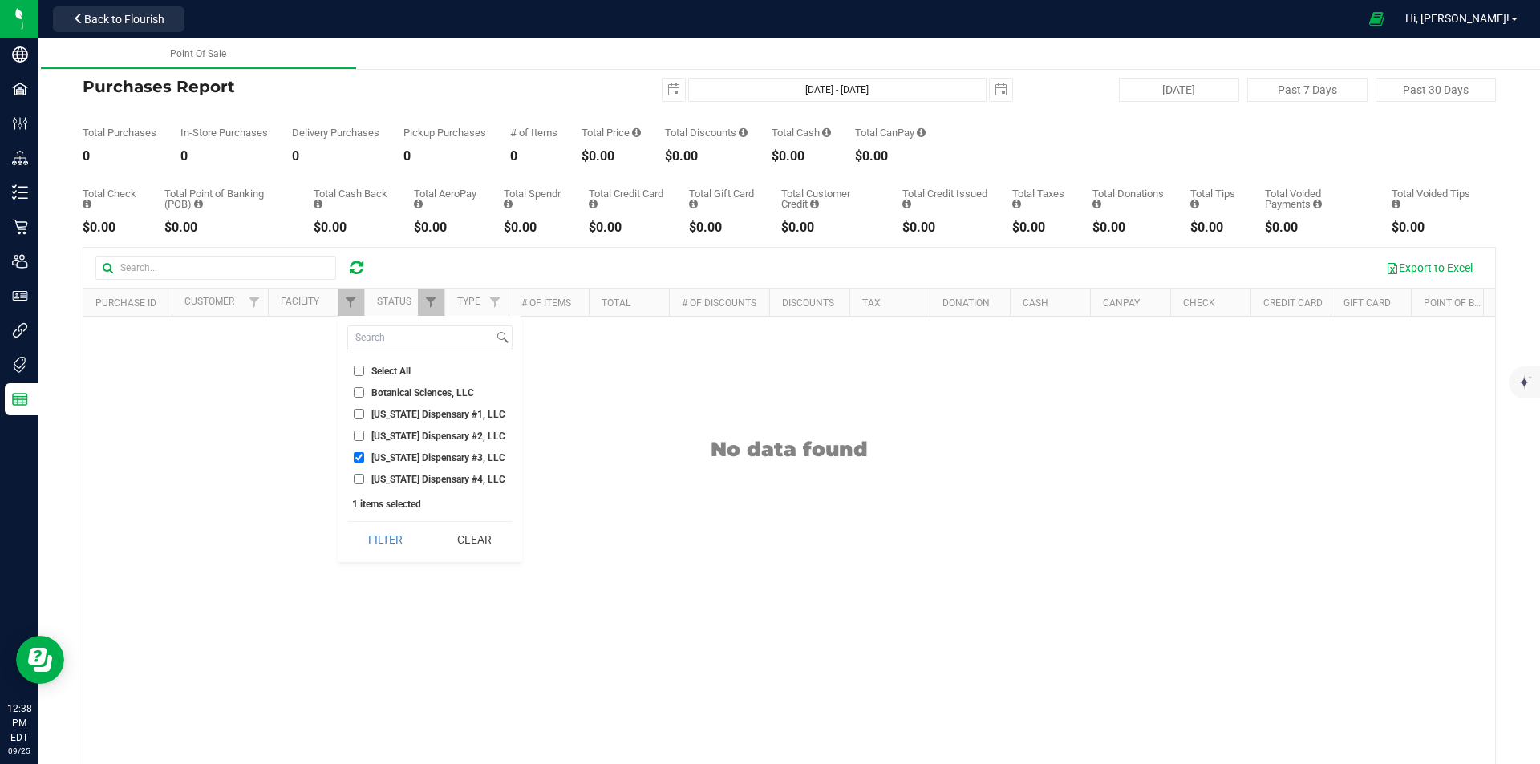
drag, startPoint x: 391, startPoint y: 463, endPoint x: 396, endPoint y: 476, distance: 13.7
click at [393, 463] on li "[US_STATE] Dispensary #3, LLC" at bounding box center [429, 457] width 165 height 17
drag, startPoint x: 399, startPoint y: 480, endPoint x: 397, endPoint y: 490, distance: 10.5
click at [399, 480] on span "[US_STATE] Dispensary #4, LLC" at bounding box center [438, 480] width 134 height 10
click at [407, 459] on span "[US_STATE] Dispensary #3, LLC" at bounding box center [438, 458] width 134 height 10
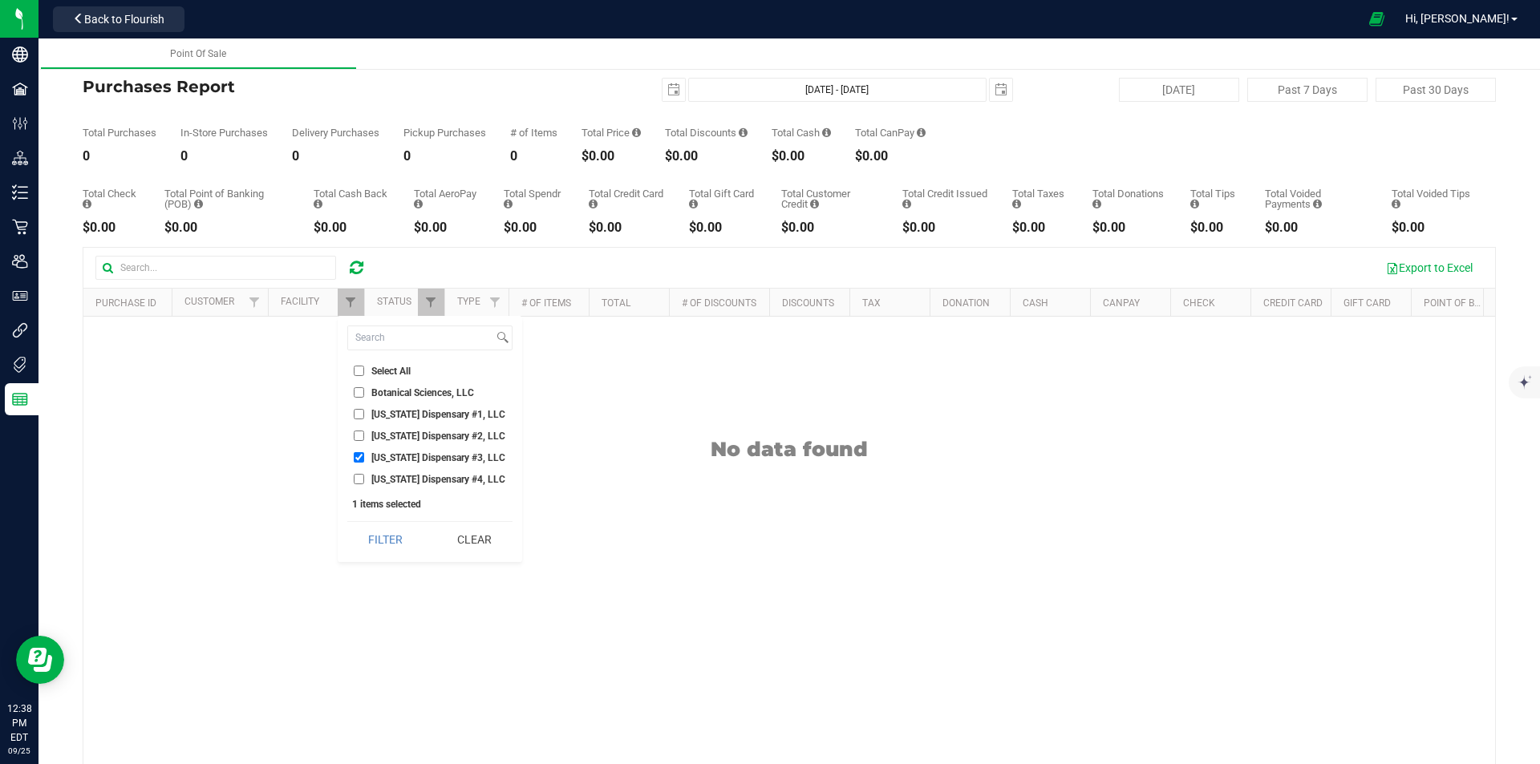
click at [364, 459] on input "[US_STATE] Dispensary #3, LLC" at bounding box center [359, 457] width 10 height 10
checkbox input "false"
click at [407, 483] on span "[US_STATE] Dispensary #4, LLC" at bounding box center [438, 480] width 134 height 10
click at [364, 483] on input "[US_STATE] Dispensary #4, LLC" at bounding box center [359, 479] width 10 height 10
checkbox input "true"
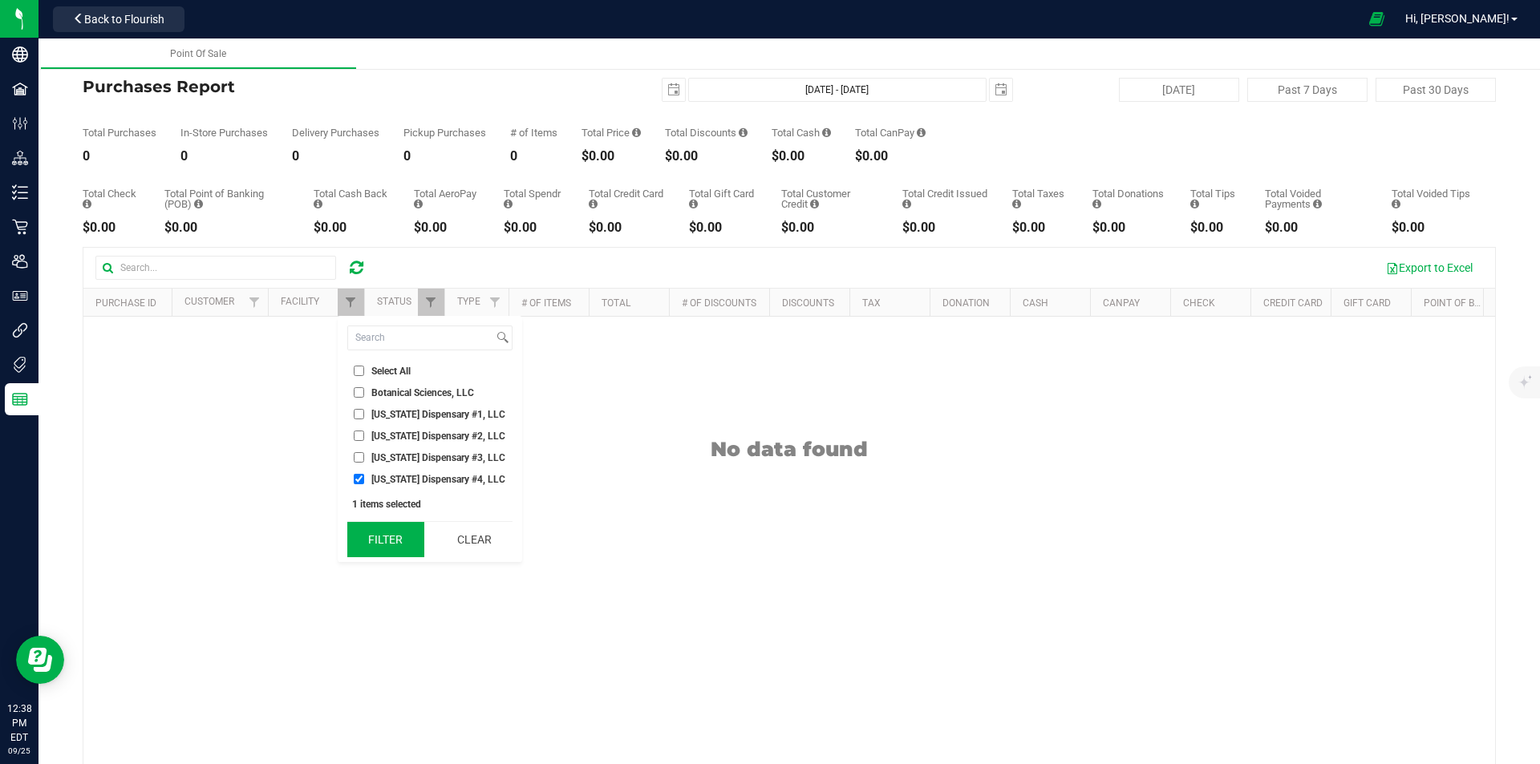
click at [395, 536] on button "Filter" at bounding box center [385, 539] width 77 height 35
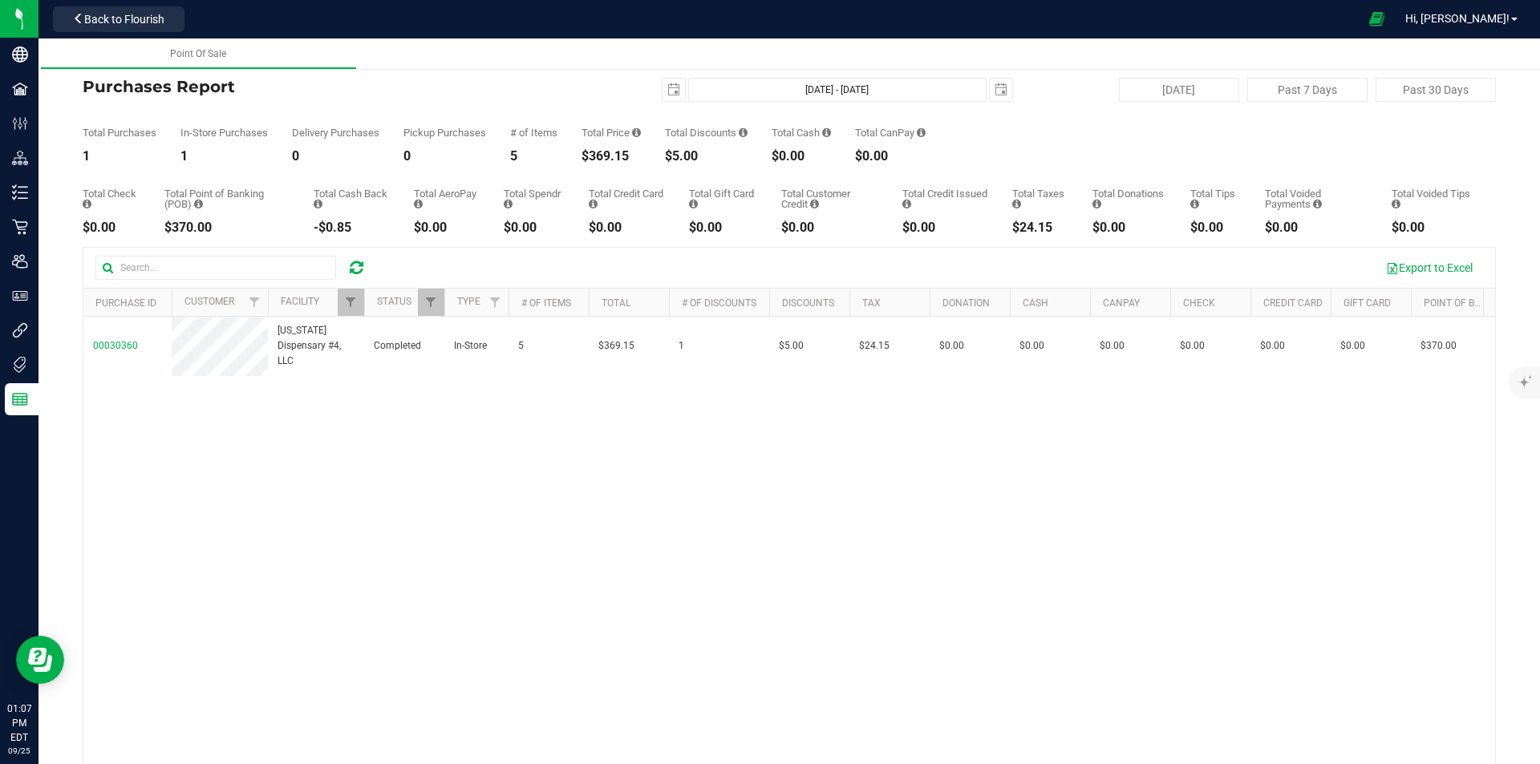
click at [353, 269] on icon at bounding box center [357, 268] width 14 height 16
